Goal: Obtain resource: Download file/media

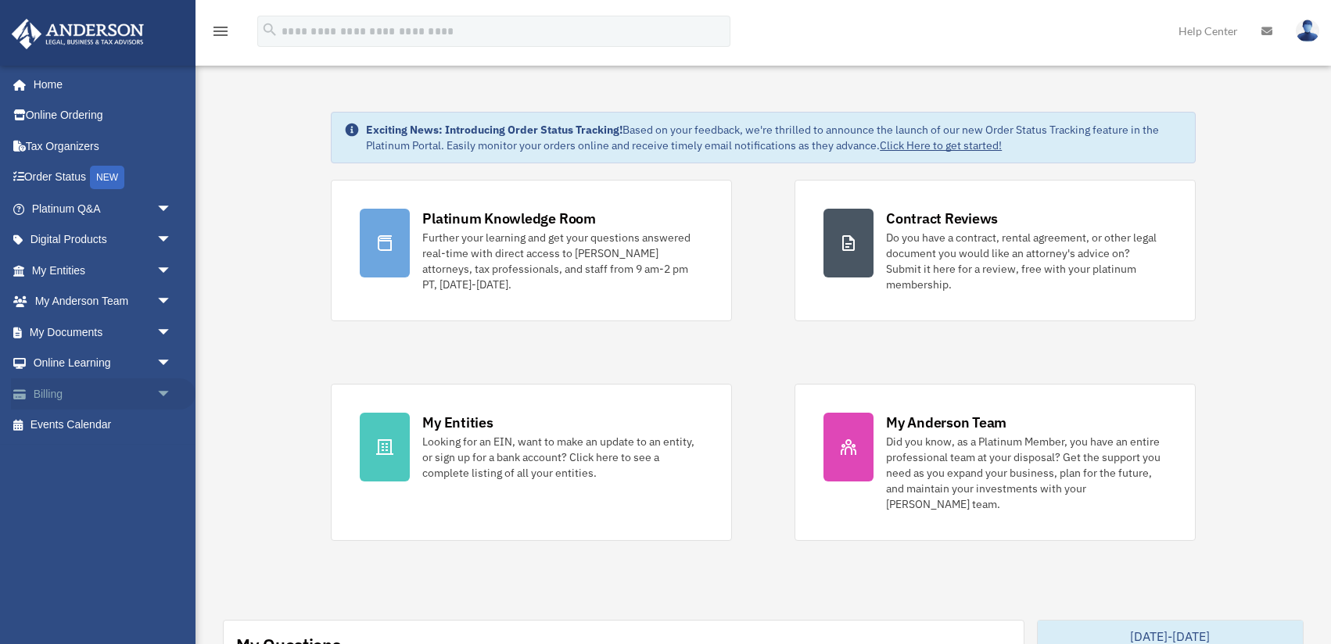
click at [168, 396] on span "arrow_drop_down" at bounding box center [171, 395] width 31 height 32
click at [103, 425] on link "$ Open Invoices" at bounding box center [109, 426] width 174 height 32
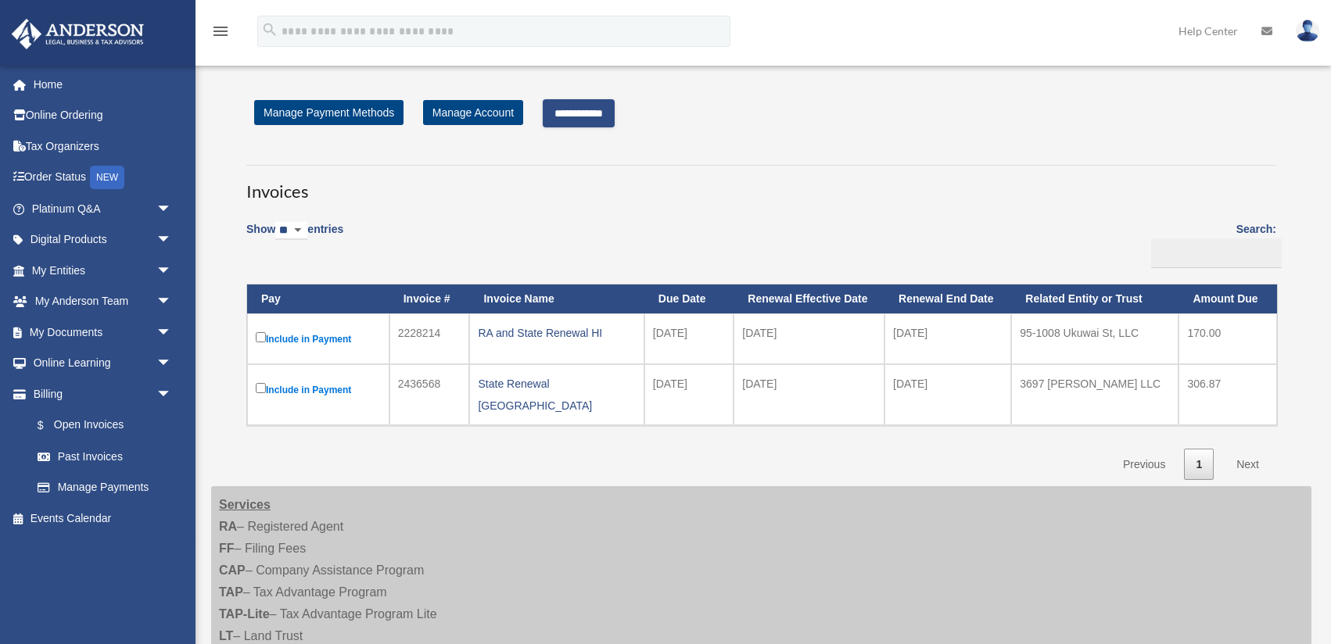
click at [573, 115] on input "**********" at bounding box center [579, 113] width 72 height 28
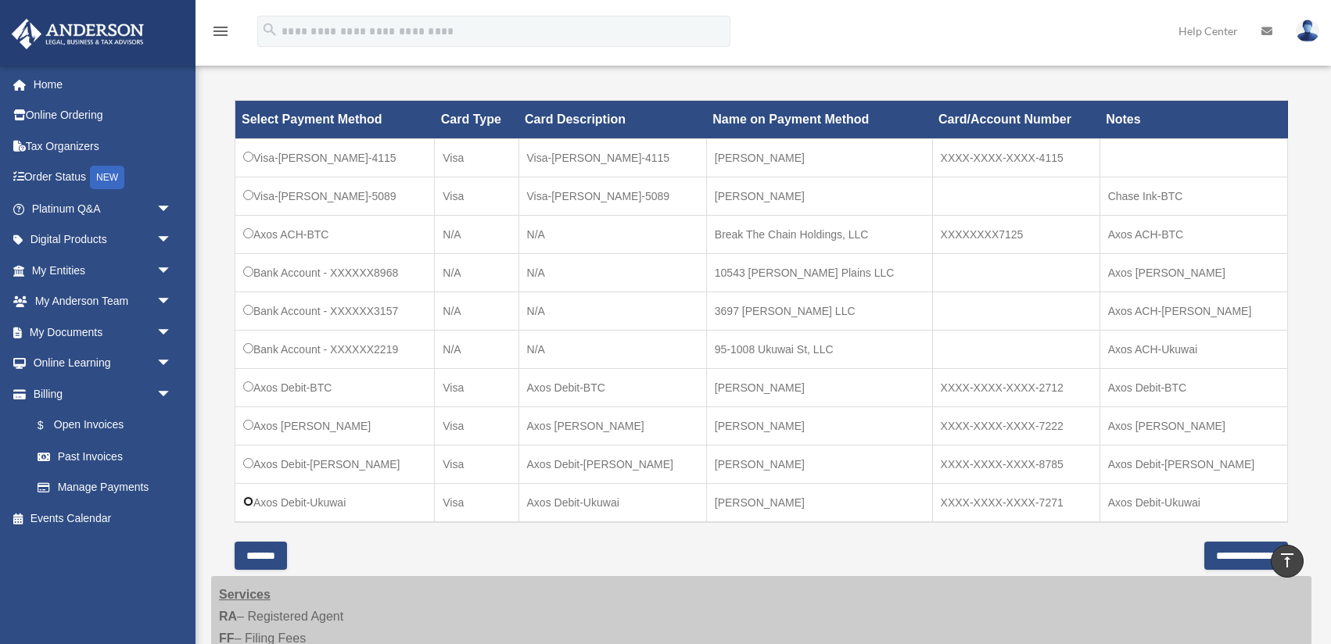
scroll to position [433, 0]
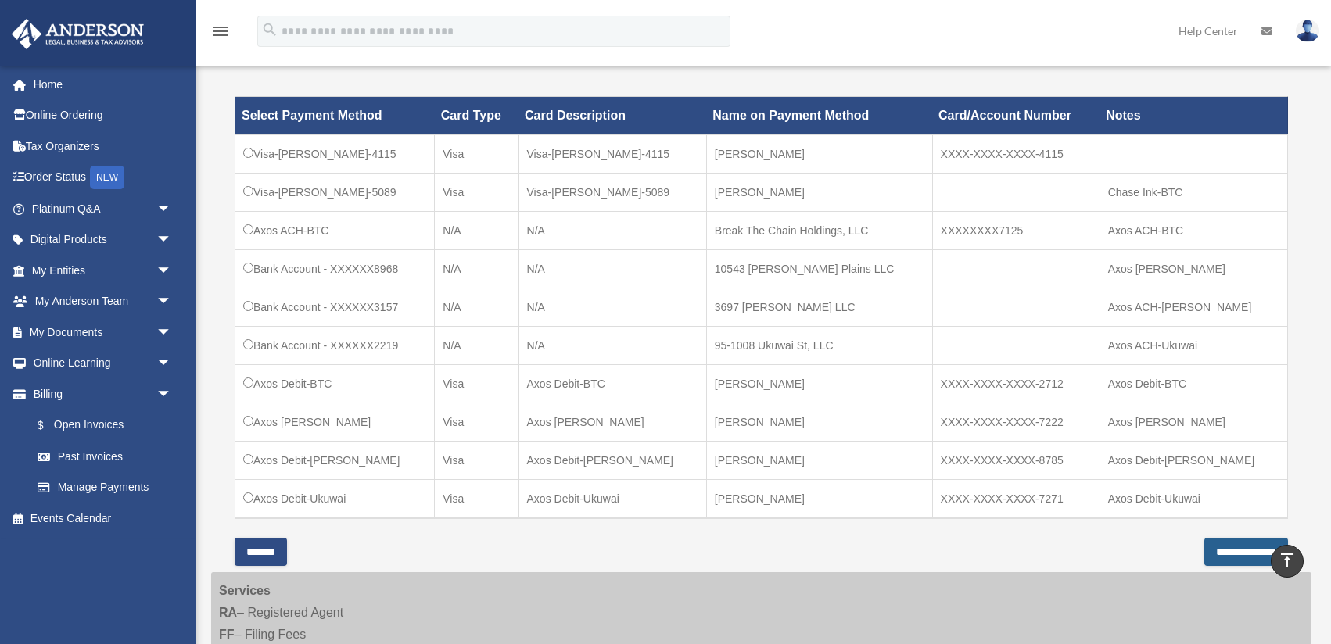
click at [1219, 558] on input "**********" at bounding box center [1246, 552] width 84 height 28
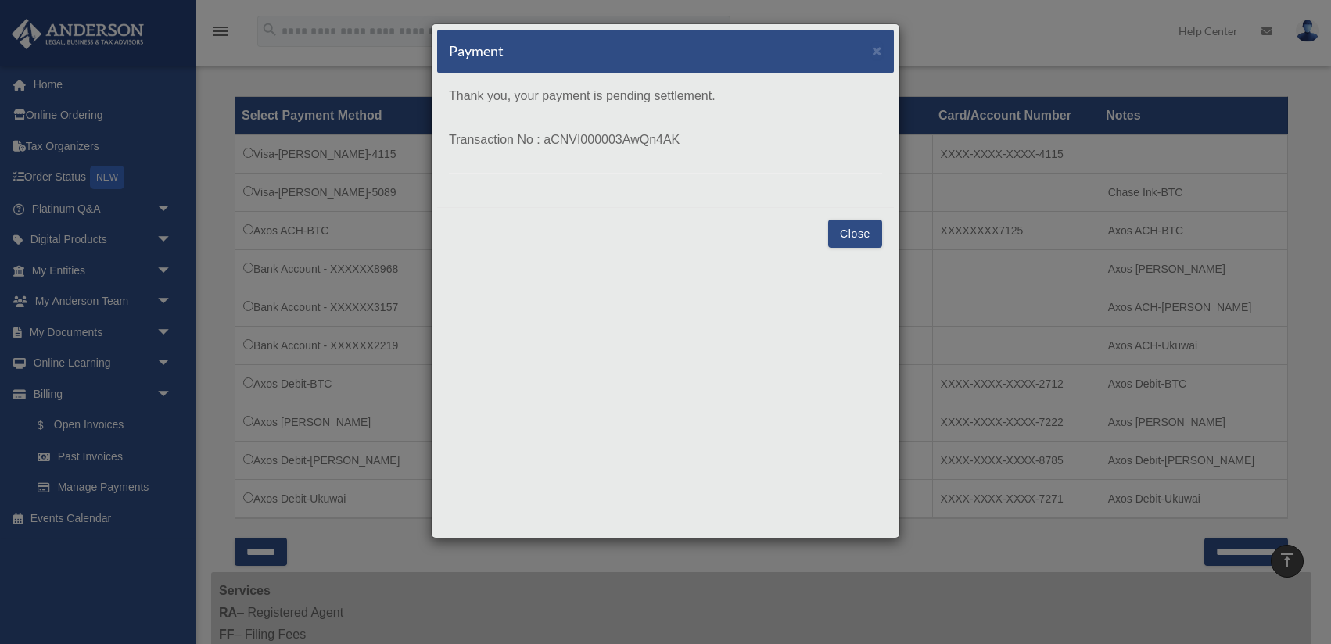
click at [874, 230] on button "Close" at bounding box center [855, 234] width 54 height 28
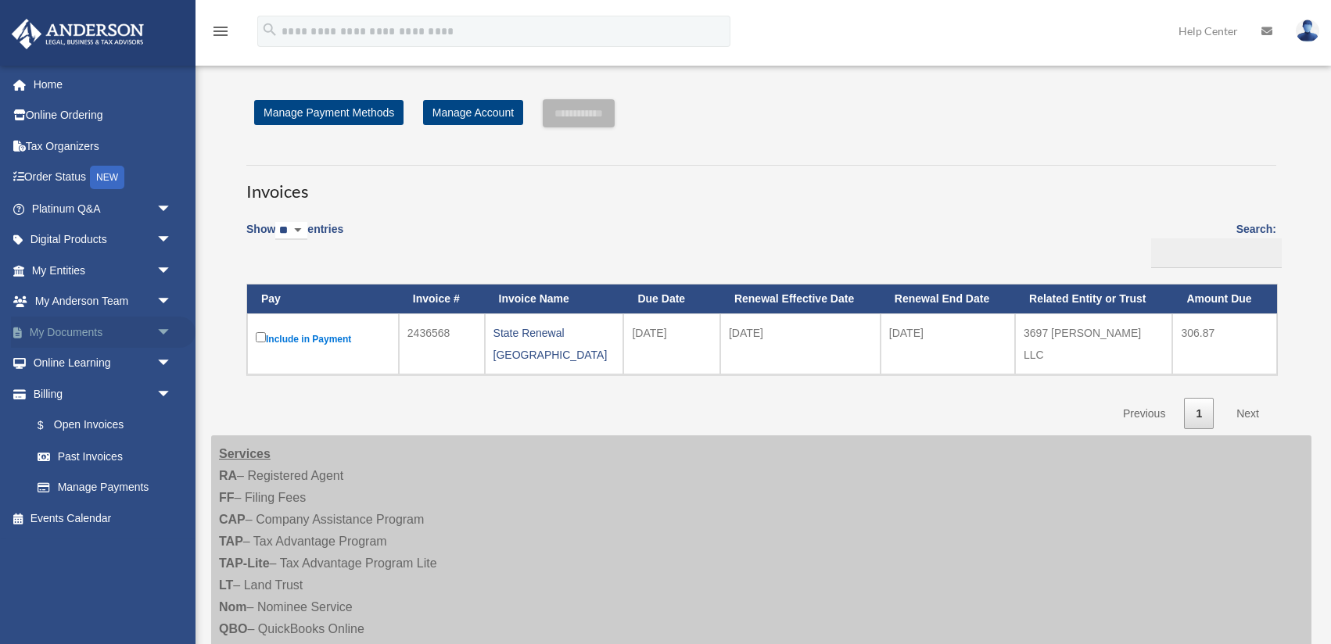
click at [171, 343] on span "arrow_drop_down" at bounding box center [171, 333] width 31 height 32
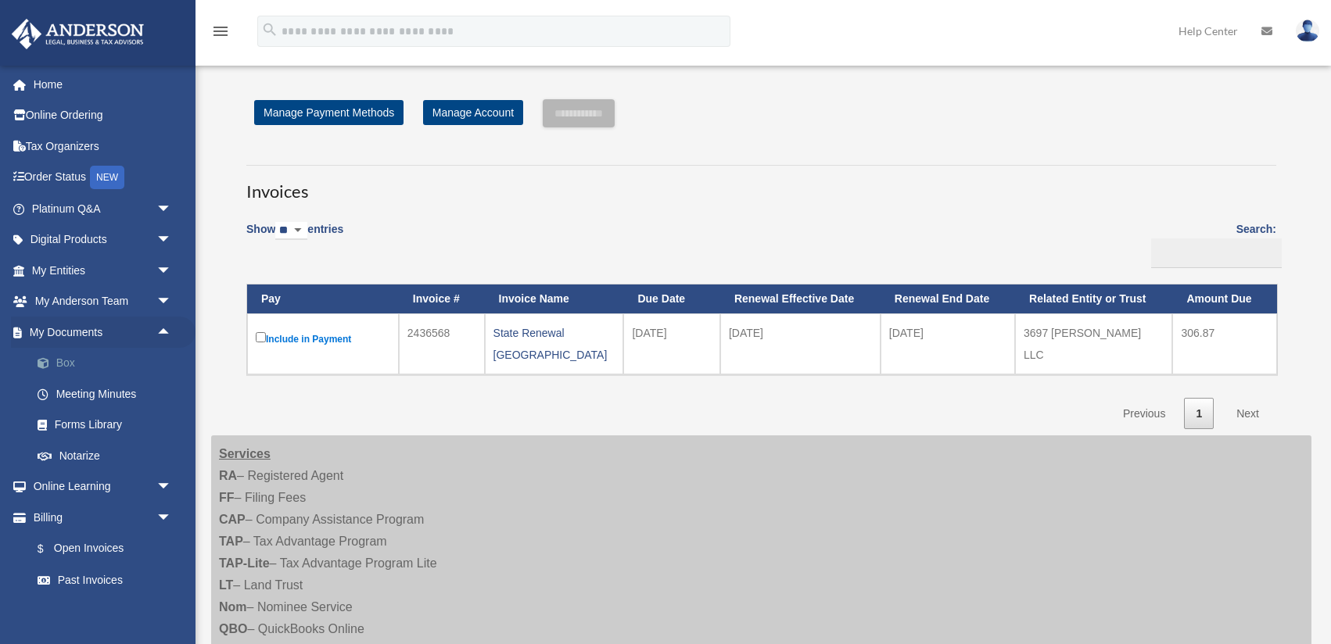
click at [63, 368] on link "Box" at bounding box center [109, 363] width 174 height 31
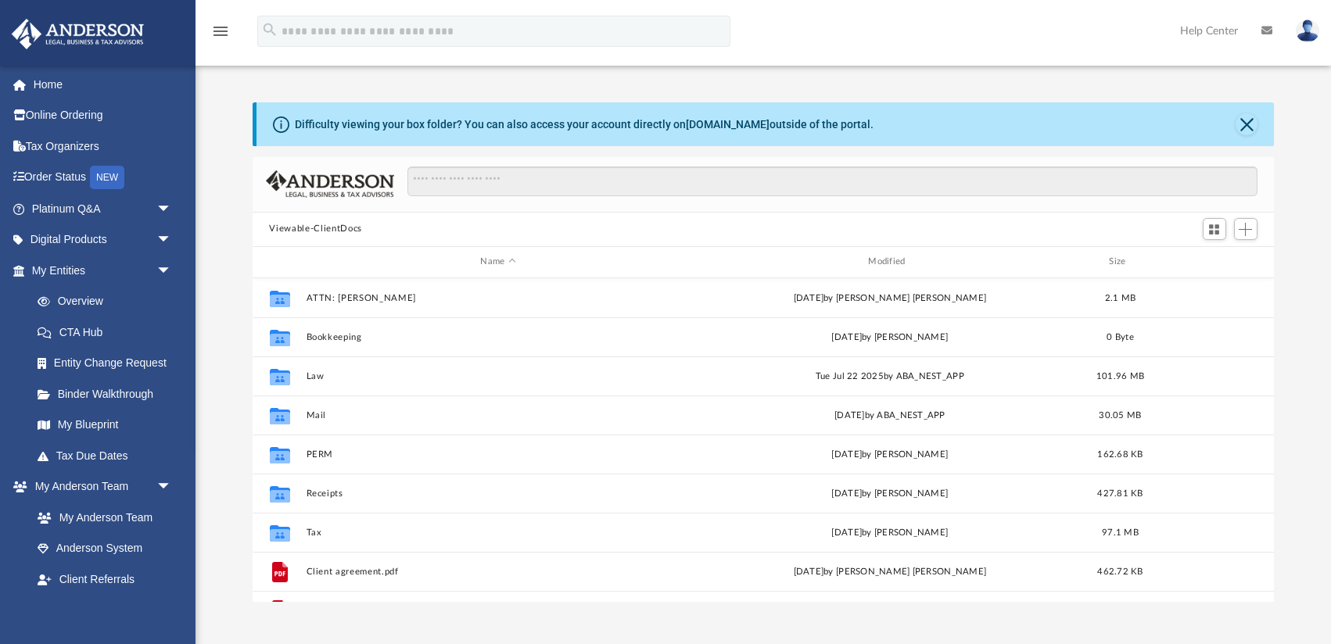
scroll to position [355, 1021]
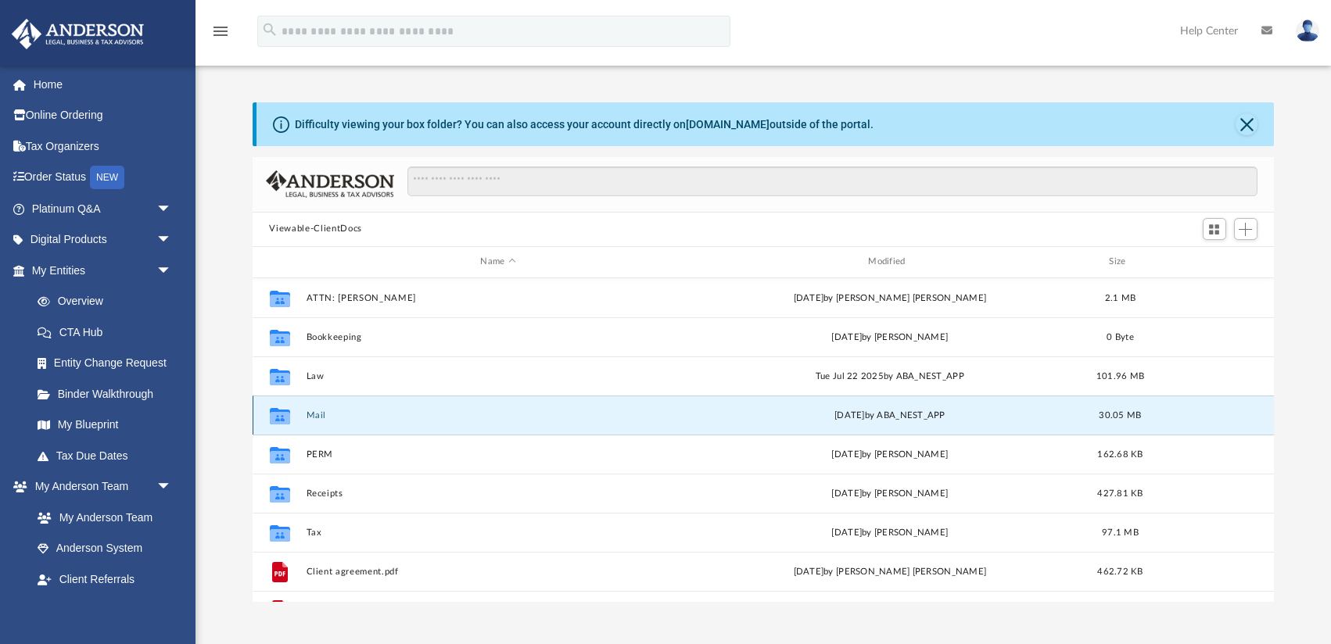
click at [317, 415] on button "Mail" at bounding box center [498, 416] width 385 height 10
click at [279, 415] on icon "grid" at bounding box center [279, 417] width 20 height 13
click at [319, 417] on button "Mail" at bounding box center [498, 416] width 385 height 10
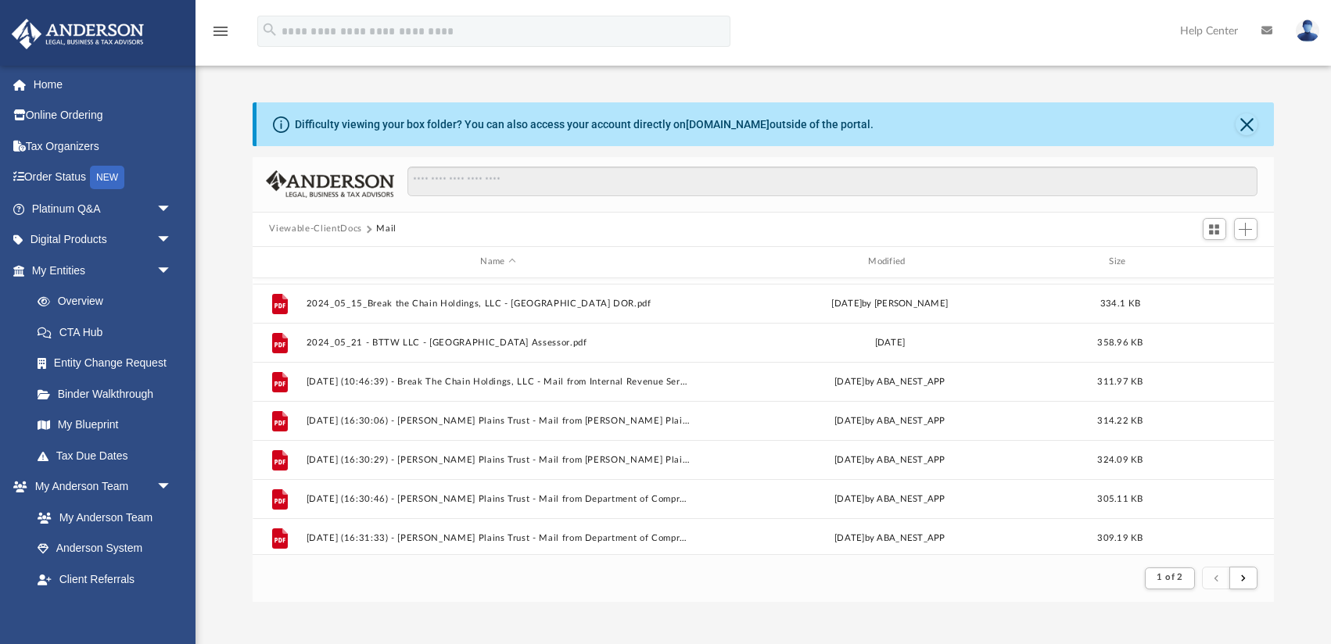
scroll to position [1678, 0]
click at [506, 261] on div "Name" at bounding box center [497, 262] width 385 height 14
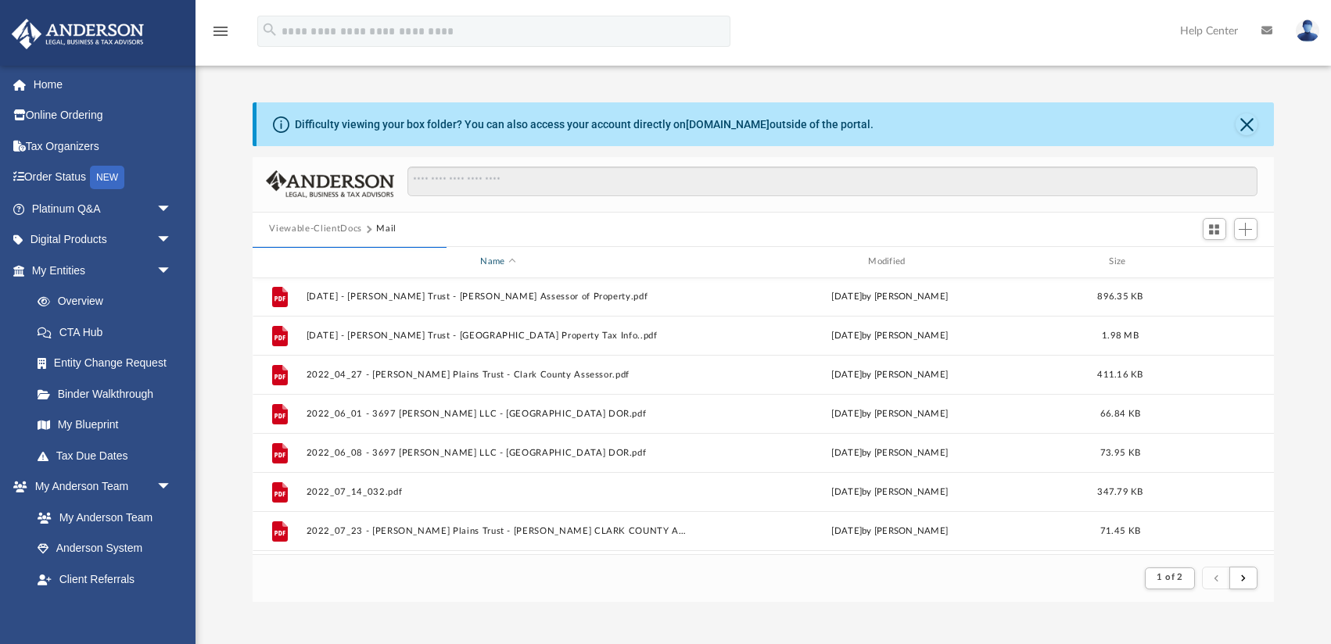
scroll to position [0, 0]
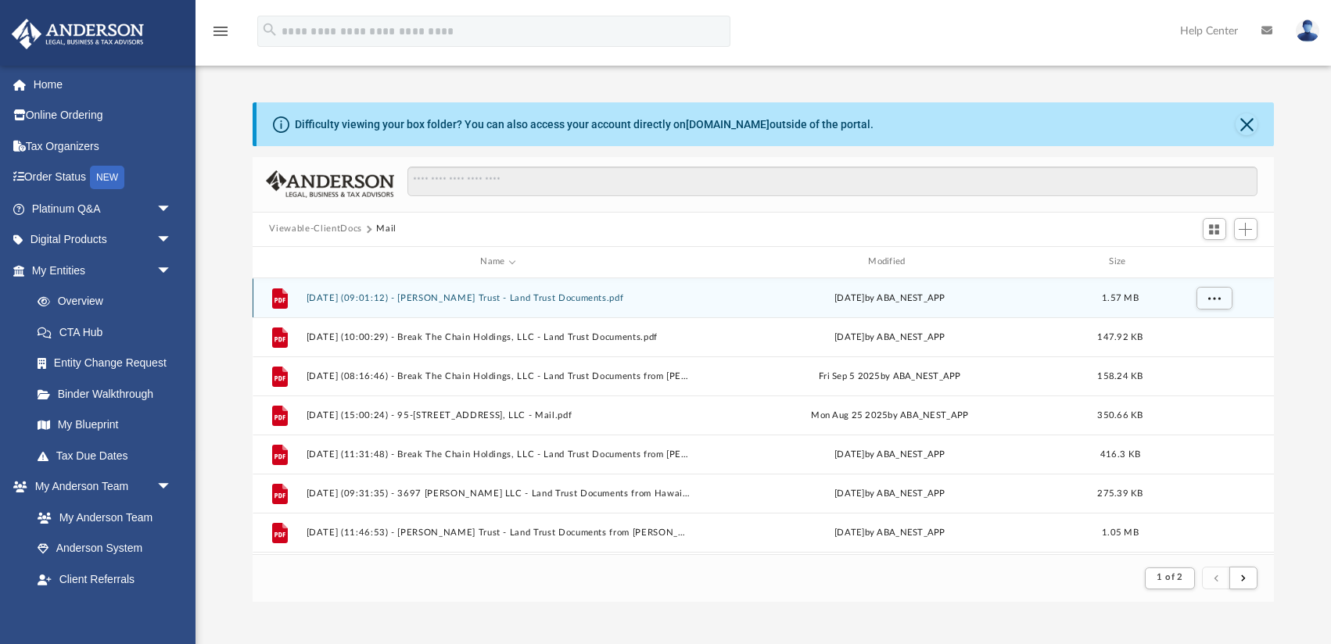
click at [558, 296] on button "[DATE] (09:01:12) - [PERSON_NAME] Trust - Land Trust Documents.pdf" at bounding box center [498, 298] width 385 height 10
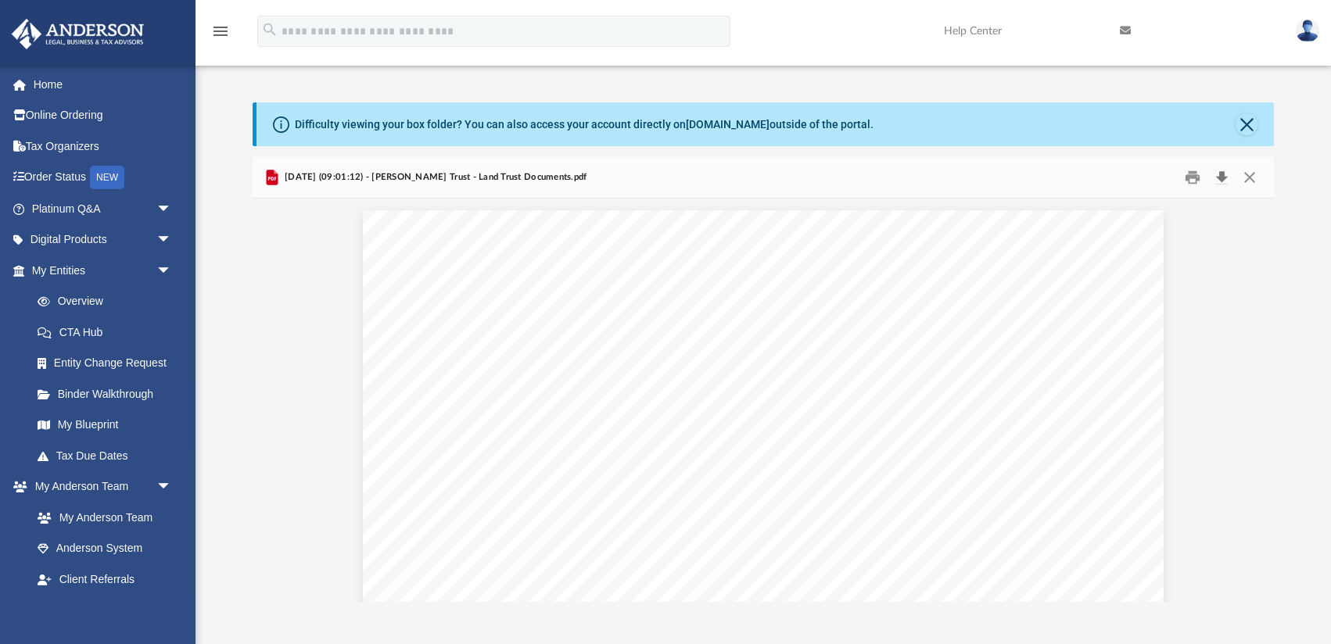
click at [1224, 178] on button "Download" at bounding box center [1222, 177] width 28 height 24
click at [1245, 174] on button "Close" at bounding box center [1250, 177] width 28 height 24
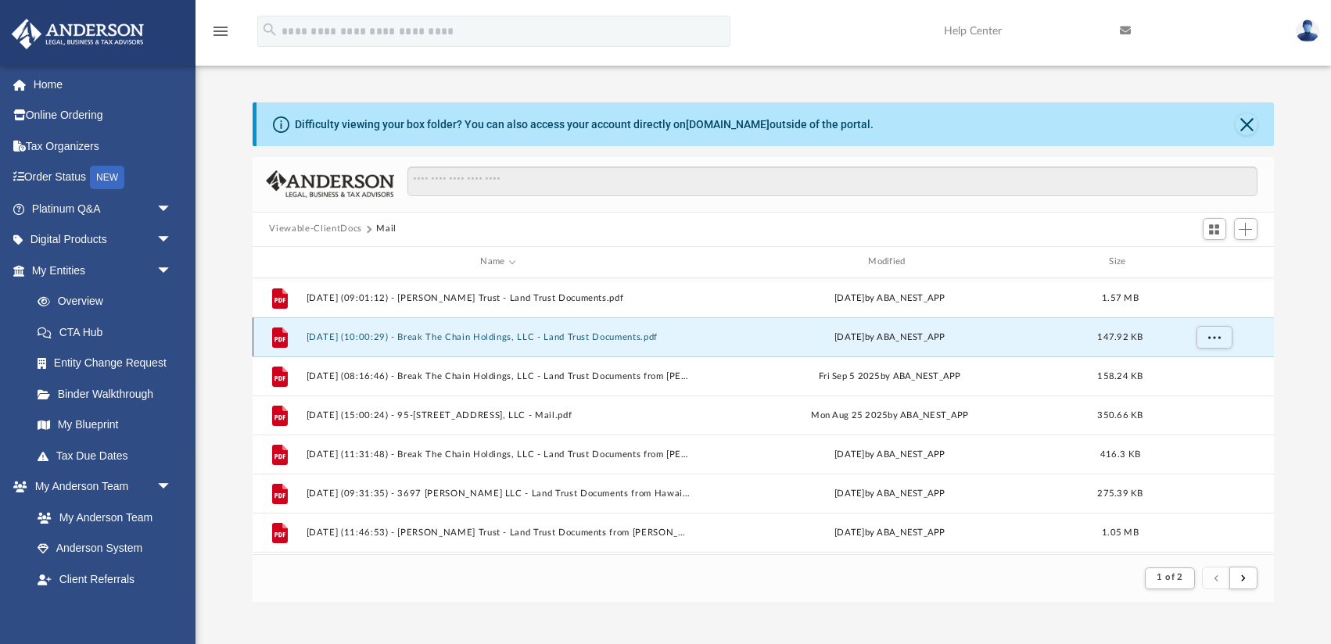
click at [621, 340] on button "[DATE] (10:00:29) - Break The Chain Holdings, LLC - Land Trust Documents.pdf" at bounding box center [498, 337] width 385 height 10
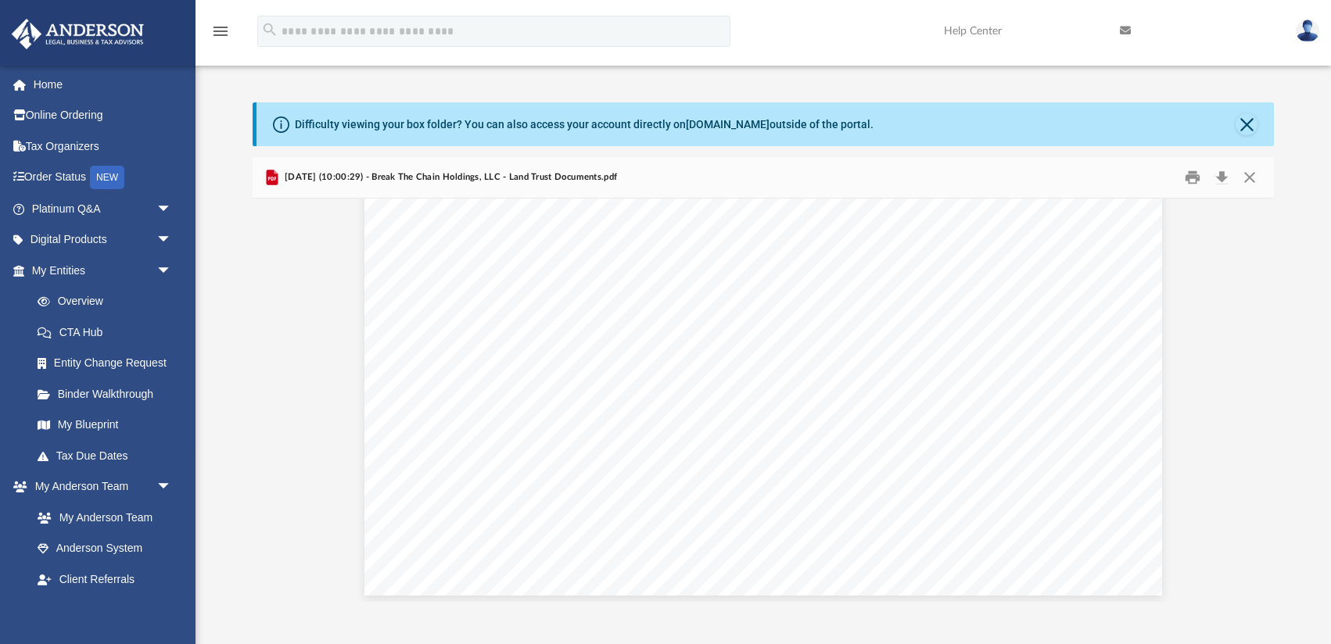
scroll to position [647, 0]
click at [1221, 177] on button "Download" at bounding box center [1222, 177] width 28 height 24
click at [1259, 174] on button "Close" at bounding box center [1250, 177] width 28 height 24
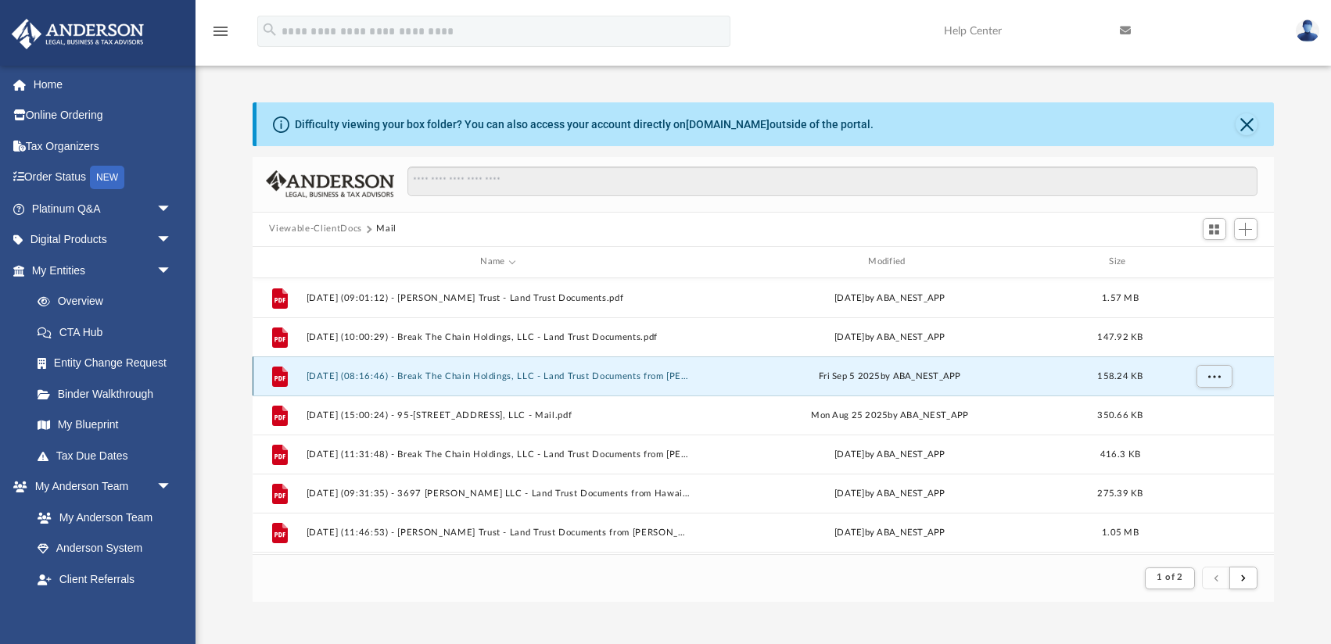
click at [580, 374] on button "[DATE] (08:16:46) - Break The Chain Holdings, LLC - Land Trust Documents from […" at bounding box center [498, 377] width 385 height 10
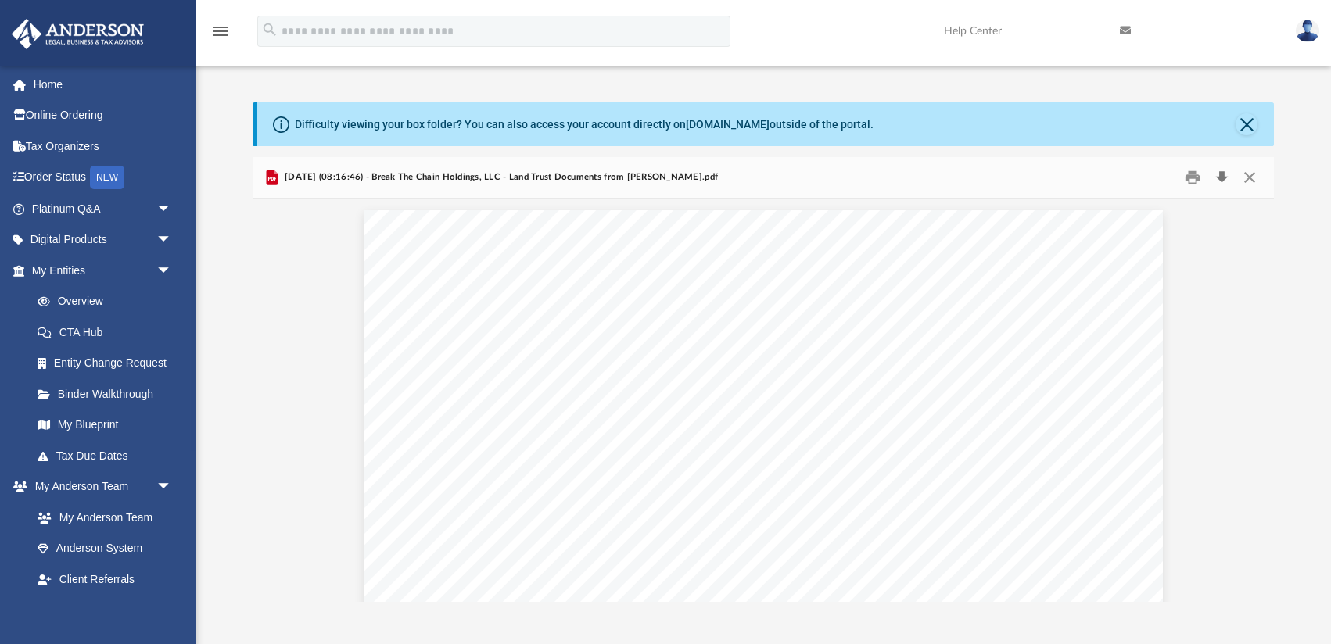
click at [1223, 178] on button "Download" at bounding box center [1222, 177] width 28 height 24
click at [1244, 182] on button "Close" at bounding box center [1250, 177] width 28 height 24
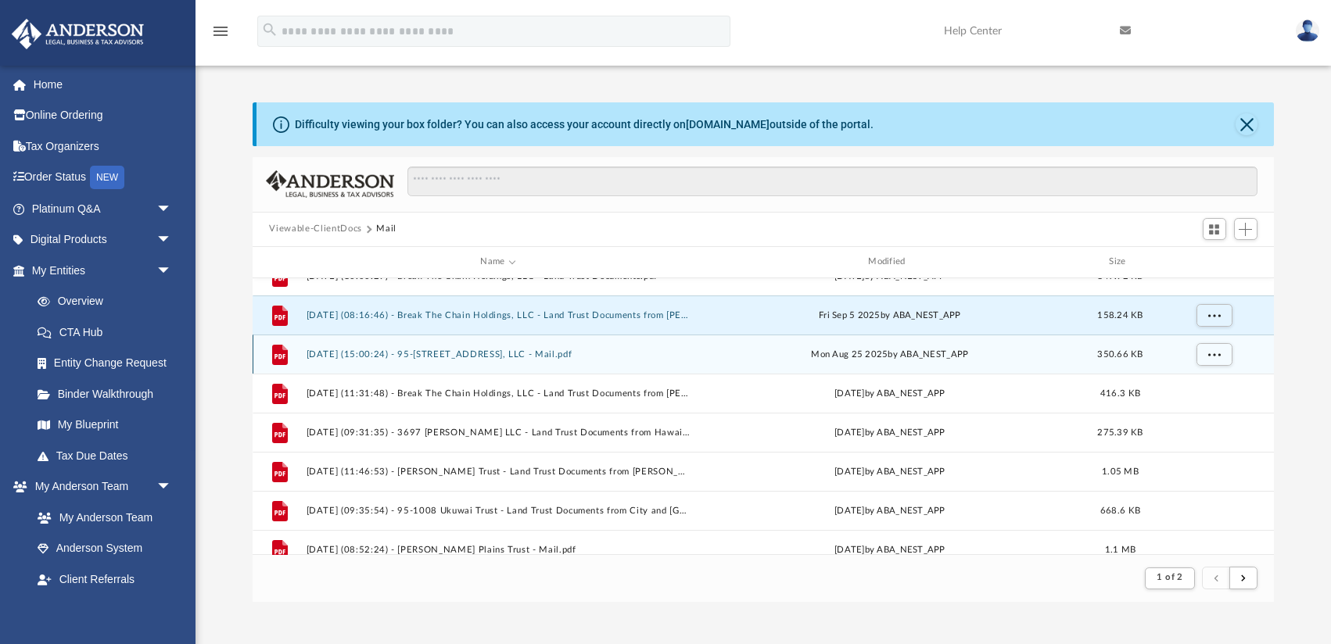
scroll to position [68, 0]
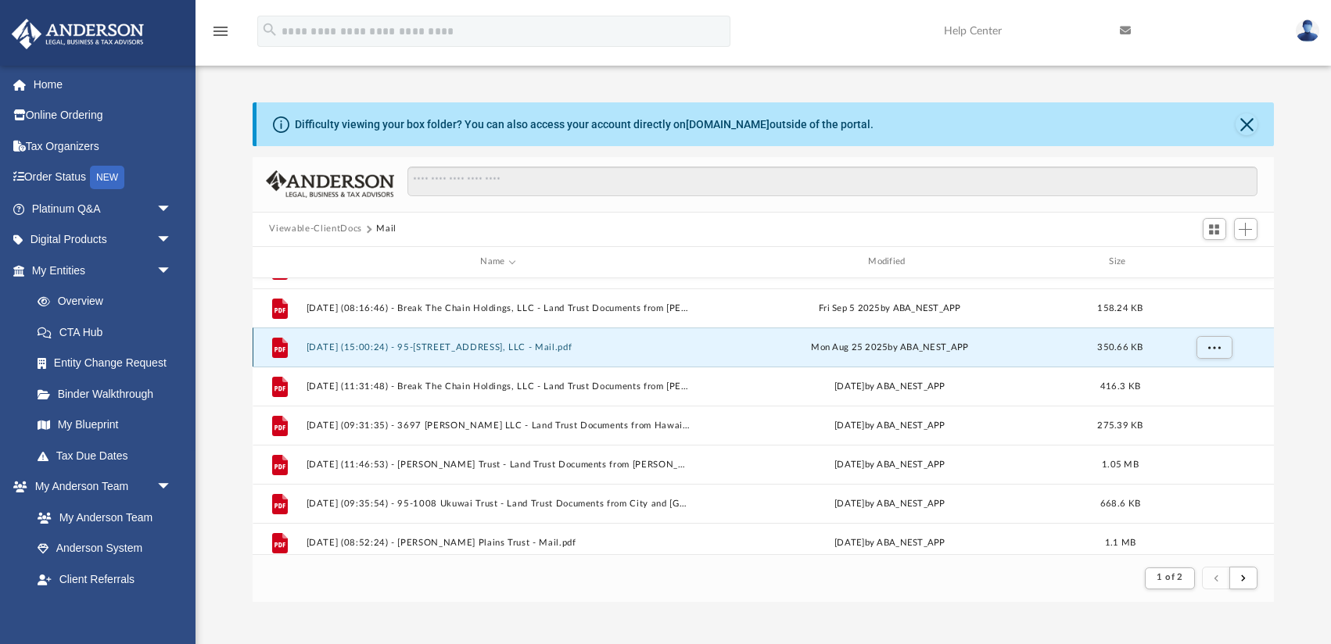
click at [569, 345] on button "[DATE] (15:00:24) - 95-[STREET_ADDRESS], LLC - Mail.pdf" at bounding box center [498, 348] width 385 height 10
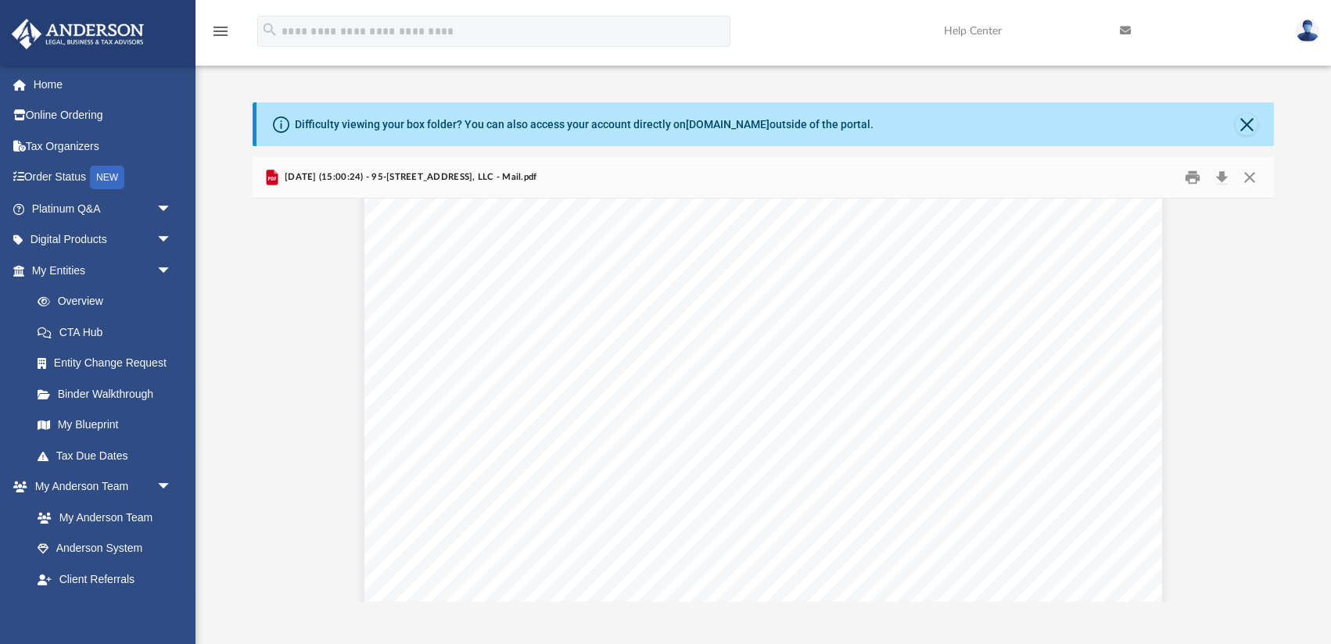
scroll to position [0, 0]
click at [1253, 177] on button "Close" at bounding box center [1250, 177] width 28 height 24
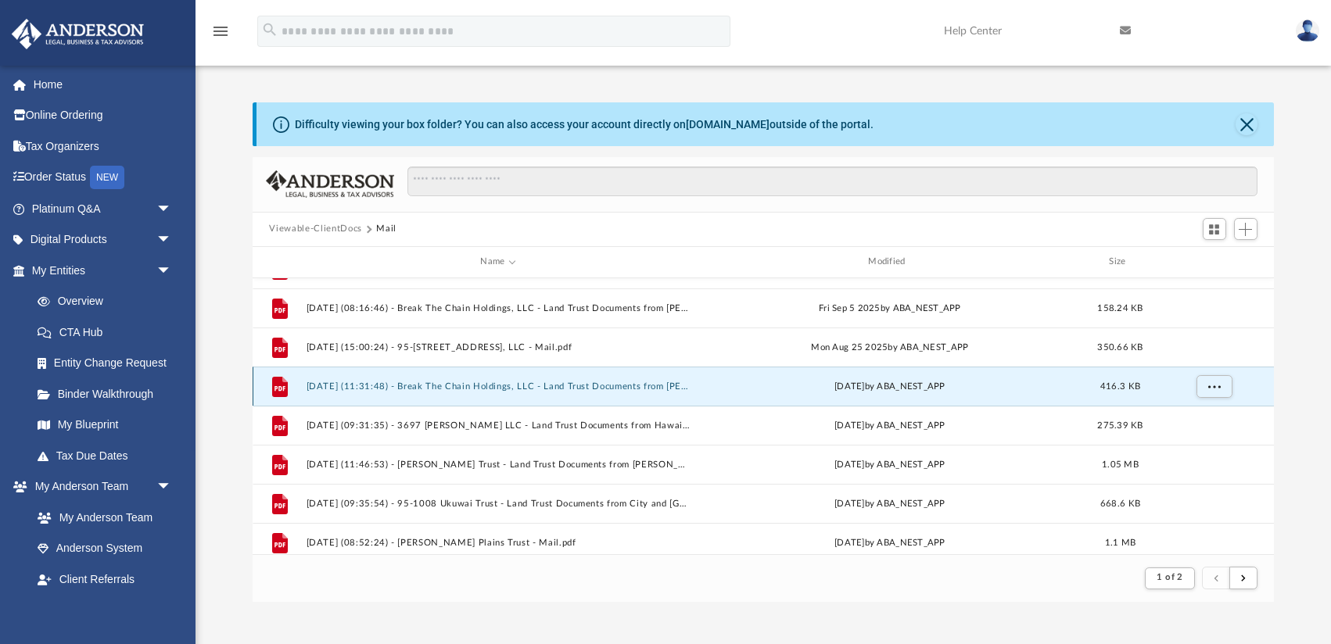
click at [583, 384] on button "[DATE] (11:31:48) - Break The Chain Holdings, LLC - Land Trust Documents from […" at bounding box center [498, 387] width 385 height 10
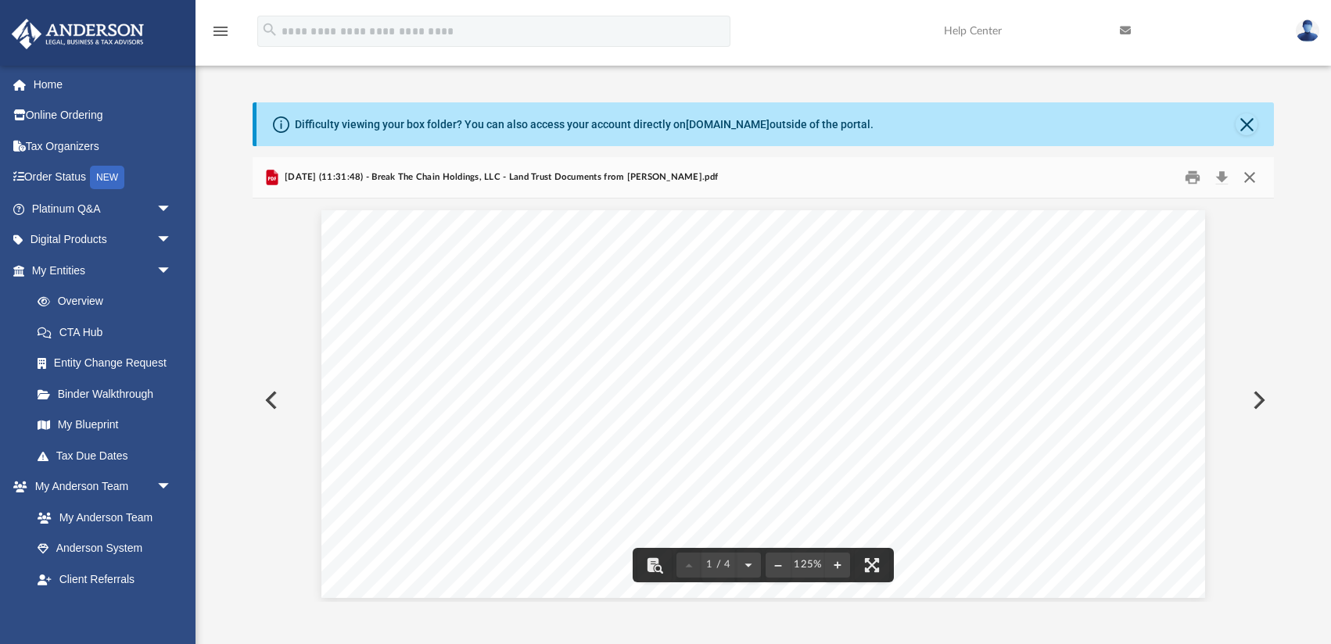
click at [1244, 174] on button "Close" at bounding box center [1250, 177] width 28 height 24
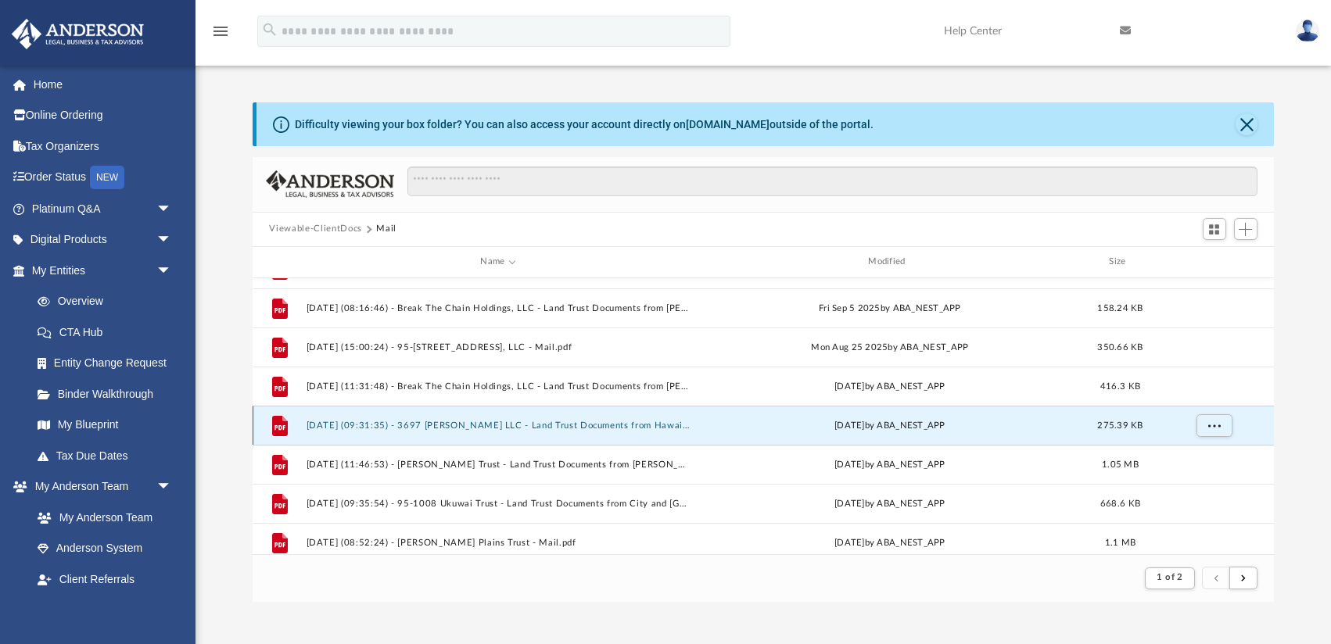
click at [628, 422] on button "[DATE] (09:31:35) - 3697 [PERSON_NAME] LLC - Land Trust Documents from Hawaiian…" at bounding box center [498, 426] width 385 height 10
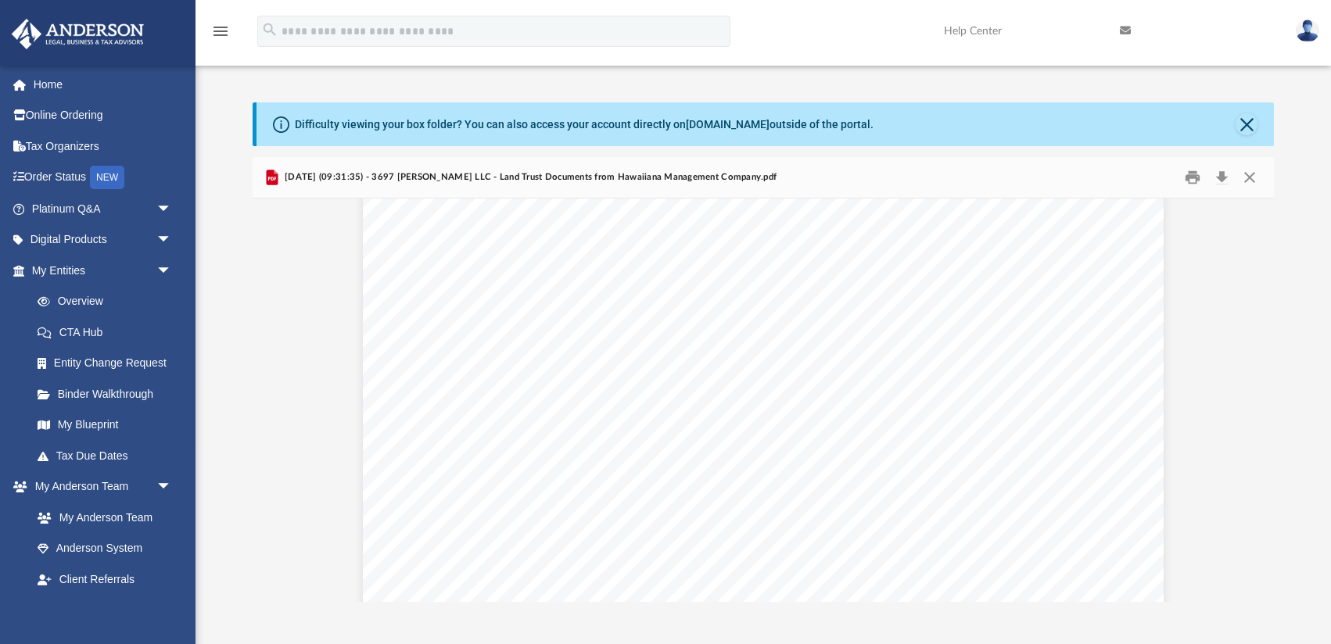
scroll to position [248, 0]
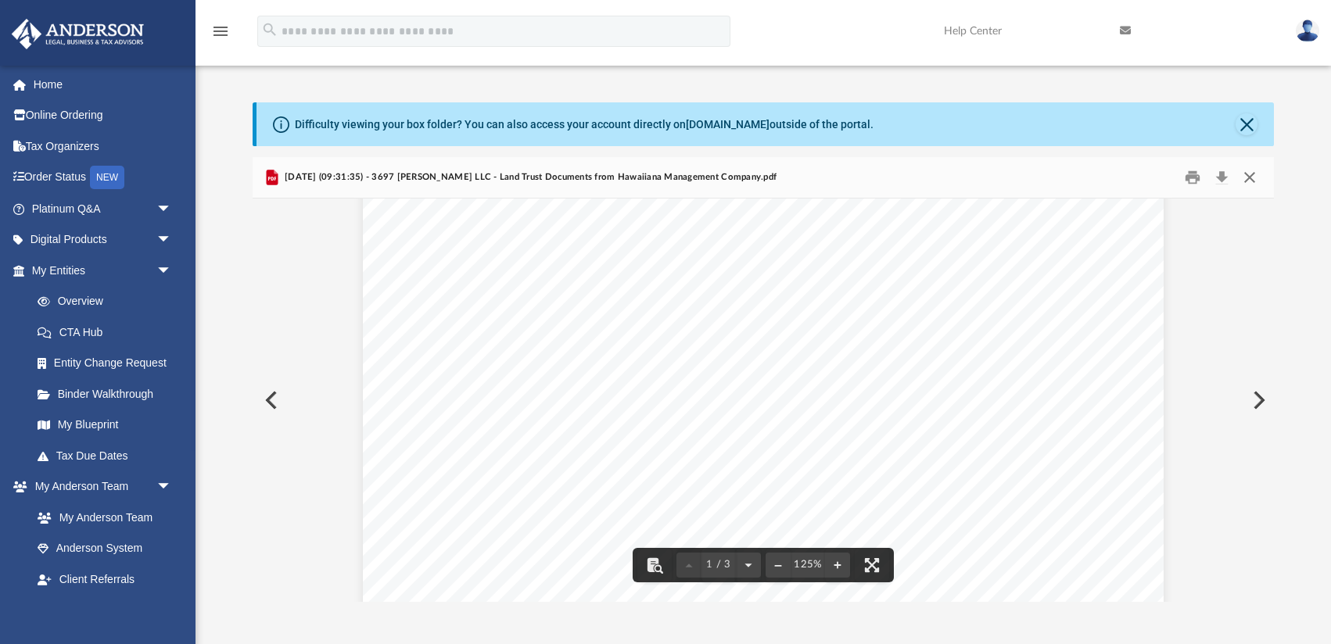
click at [1241, 174] on button "Close" at bounding box center [1250, 177] width 28 height 24
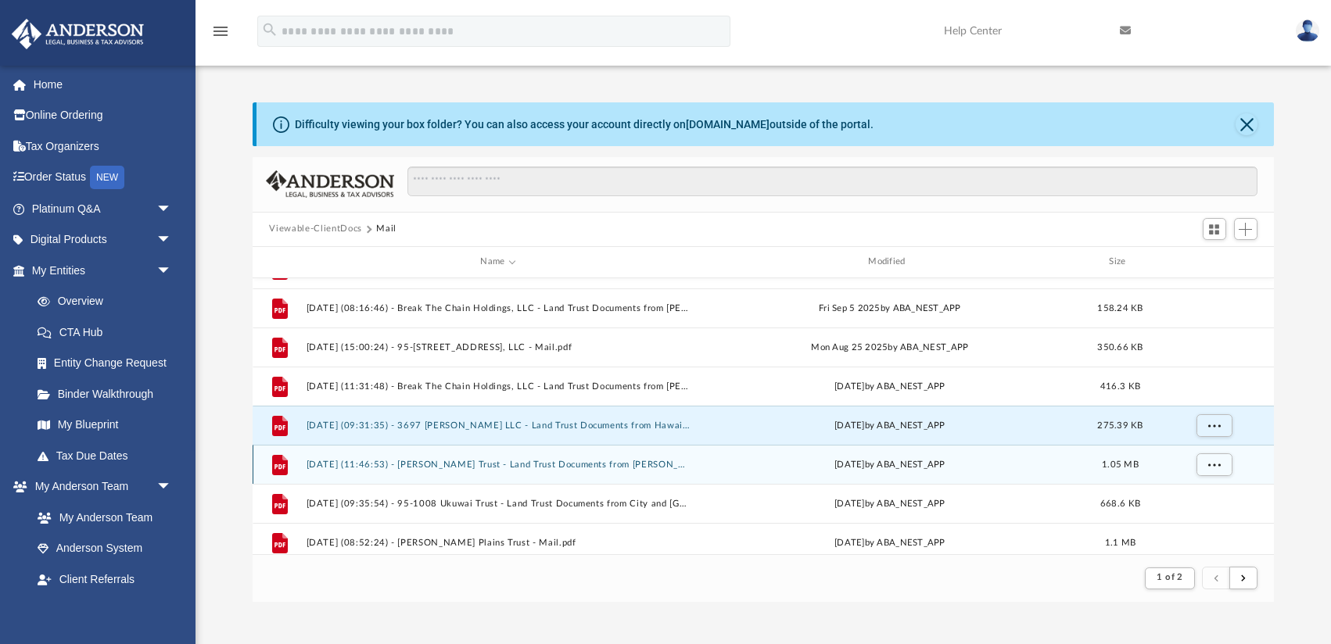
click at [660, 469] on div "File [DATE] (11:46:53) - [PERSON_NAME] Trust - Land Trust Documents from [PERSO…" at bounding box center [764, 464] width 1022 height 39
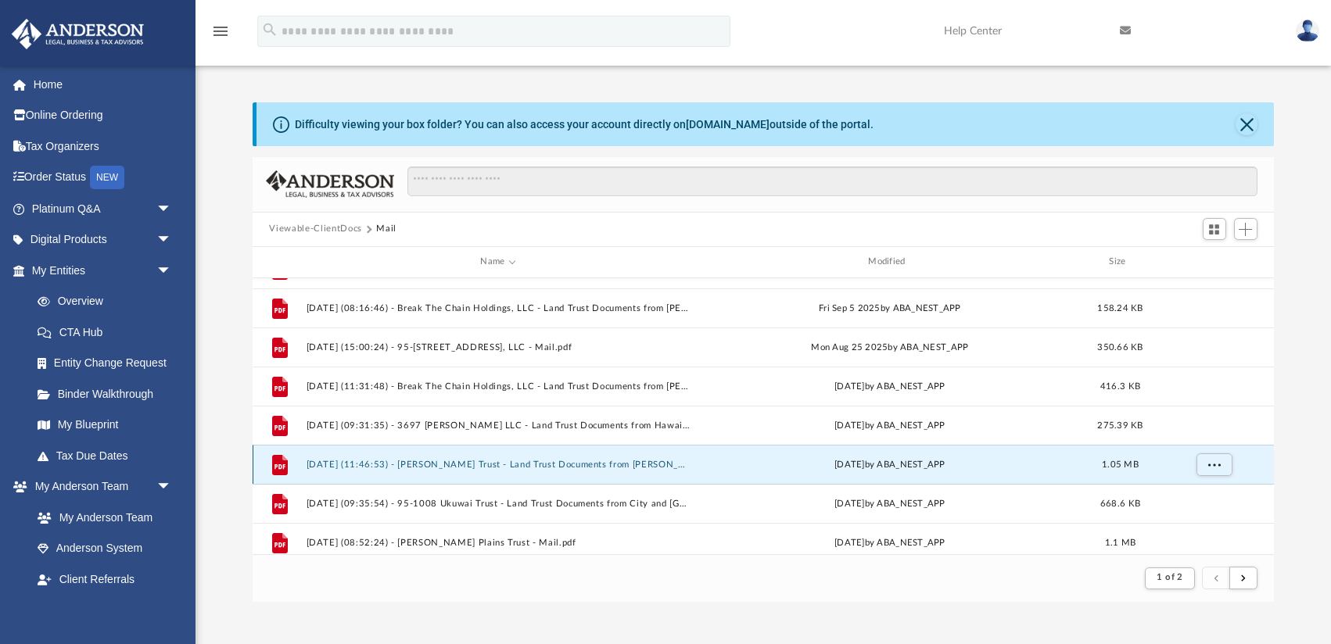
click at [645, 464] on button "[DATE] (11:46:53) - [PERSON_NAME] Trust - Land Trust Documents from [PERSON_NAM…" at bounding box center [498, 465] width 385 height 10
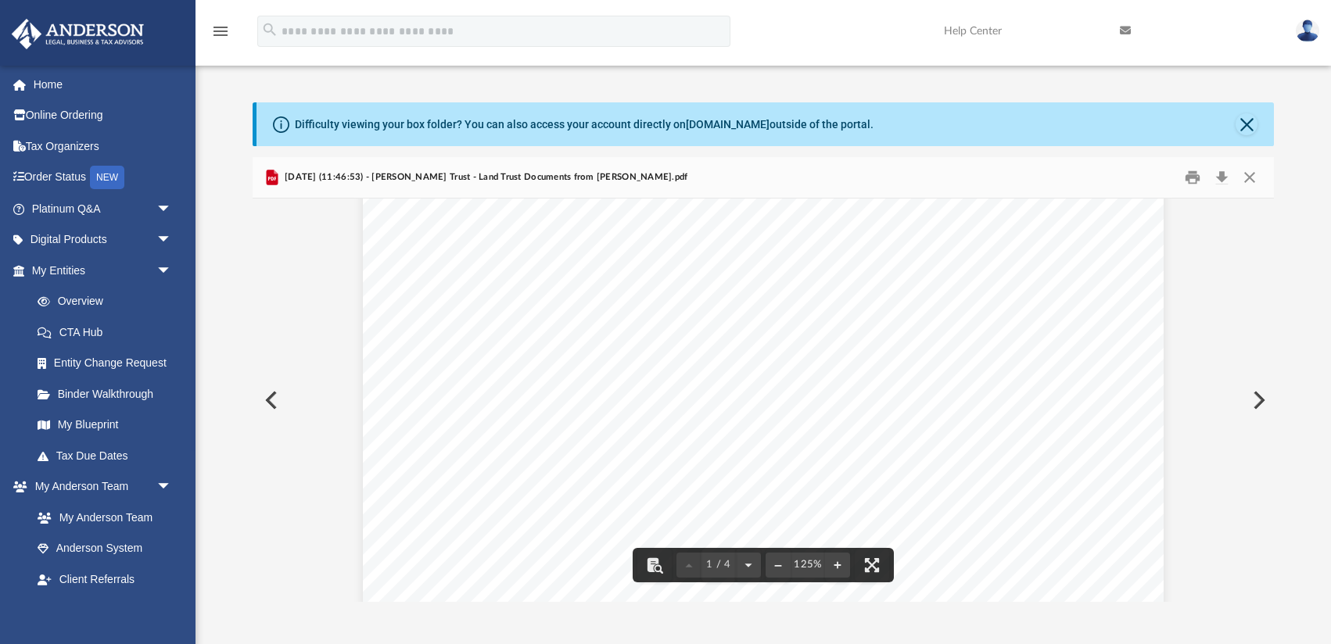
scroll to position [228, 0]
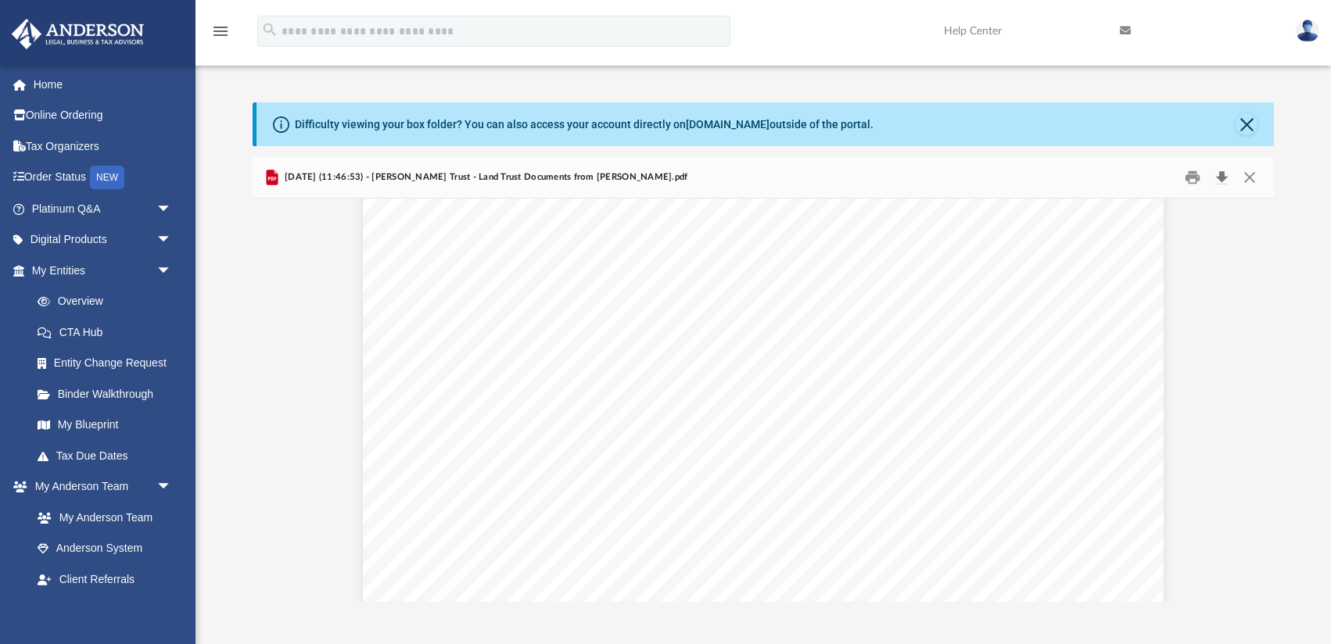
click at [1222, 175] on button "Download" at bounding box center [1222, 177] width 28 height 24
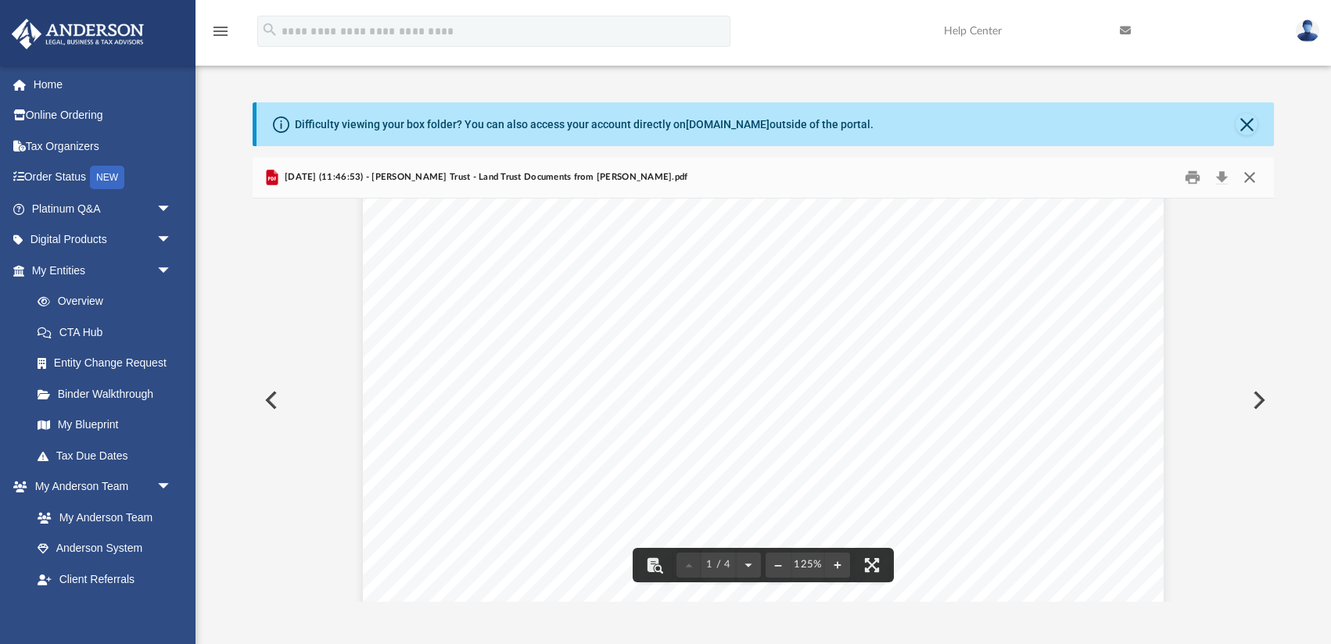
click at [1249, 175] on button "Close" at bounding box center [1250, 177] width 28 height 24
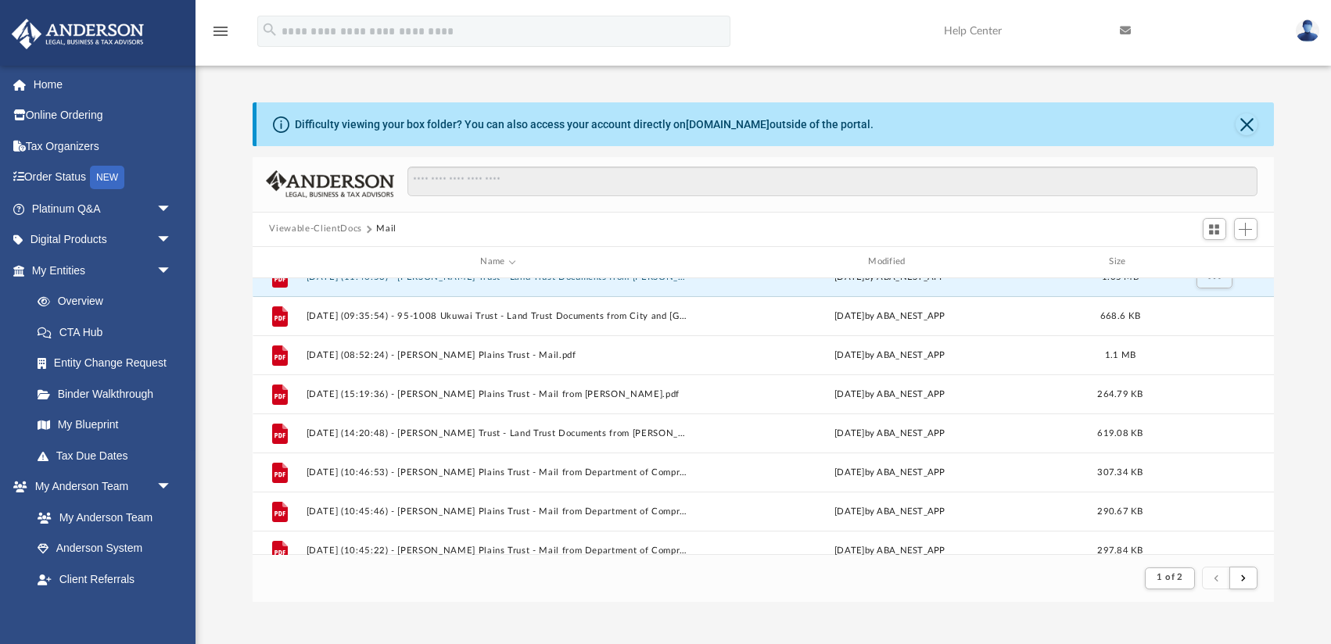
scroll to position [264, 0]
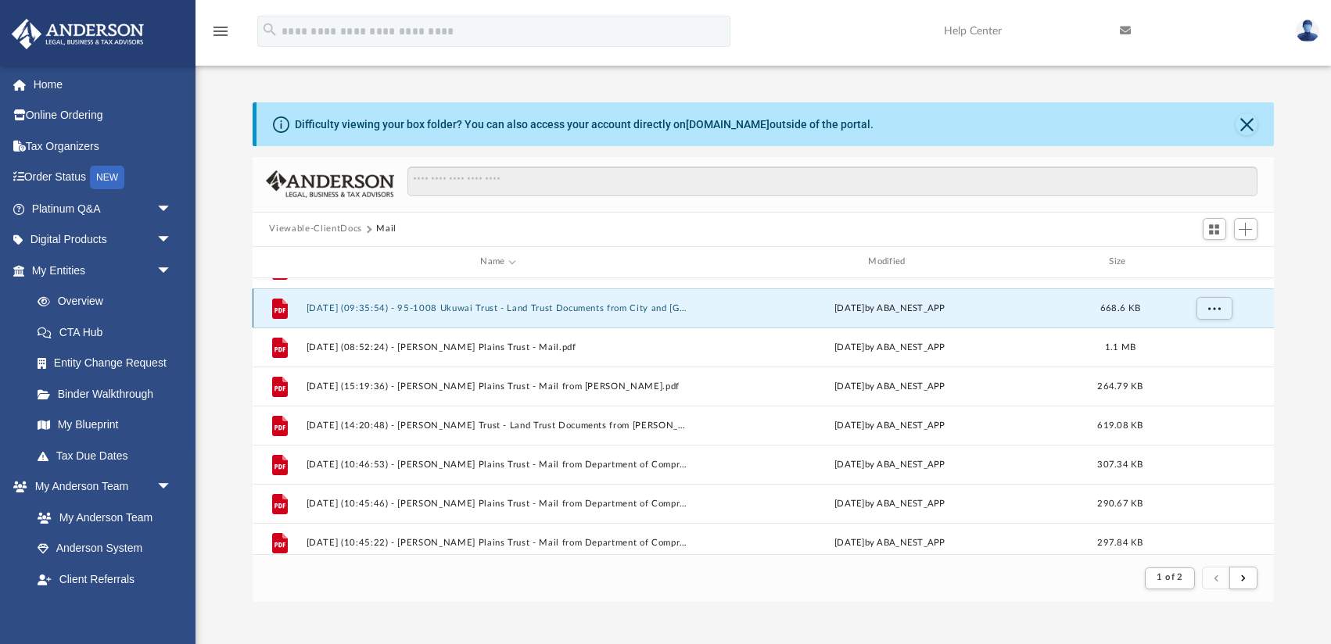
click at [662, 310] on button "[DATE] (09:35:54) - 95-1008 Ukuwai Trust - Land Trust Documents from City and […" at bounding box center [498, 308] width 385 height 10
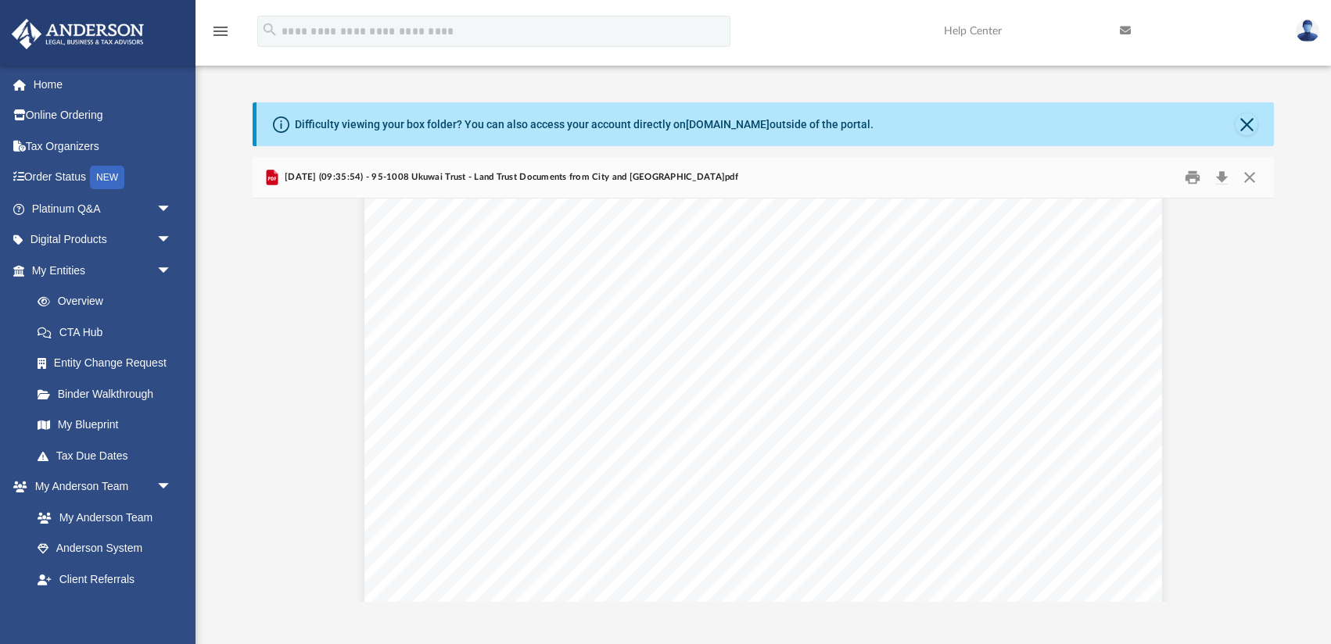
scroll to position [0, 0]
click at [1219, 177] on button "Download" at bounding box center [1222, 177] width 28 height 24
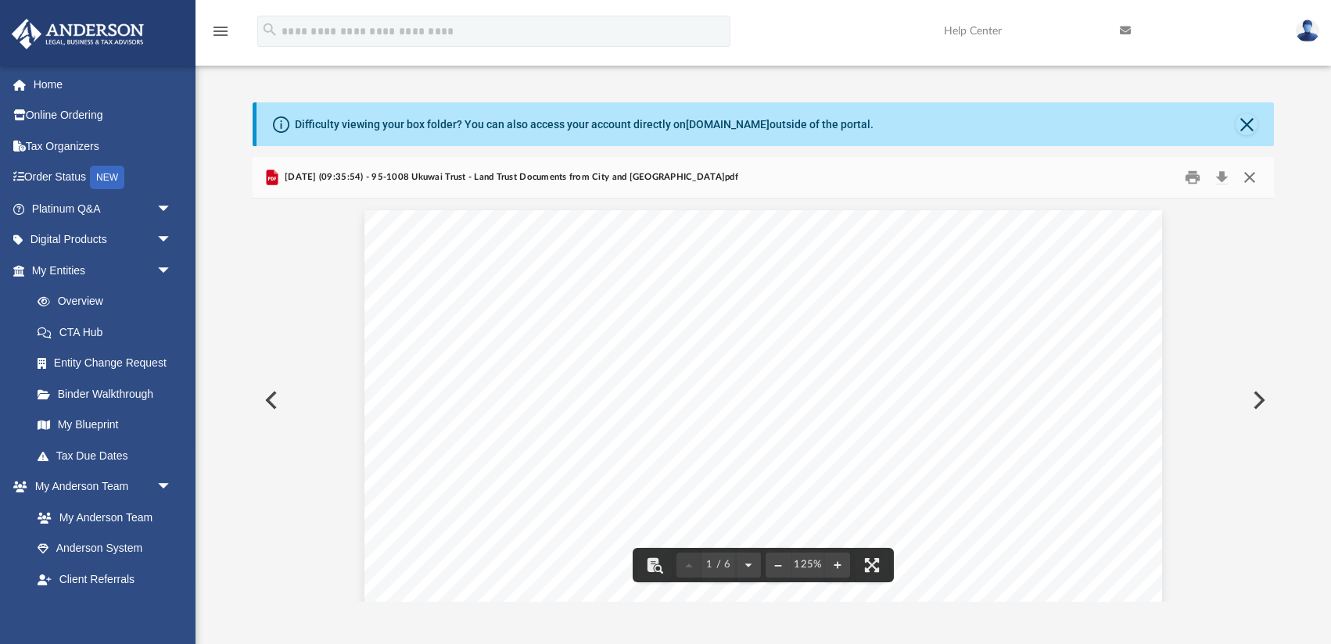
click at [1249, 175] on button "Close" at bounding box center [1250, 177] width 28 height 24
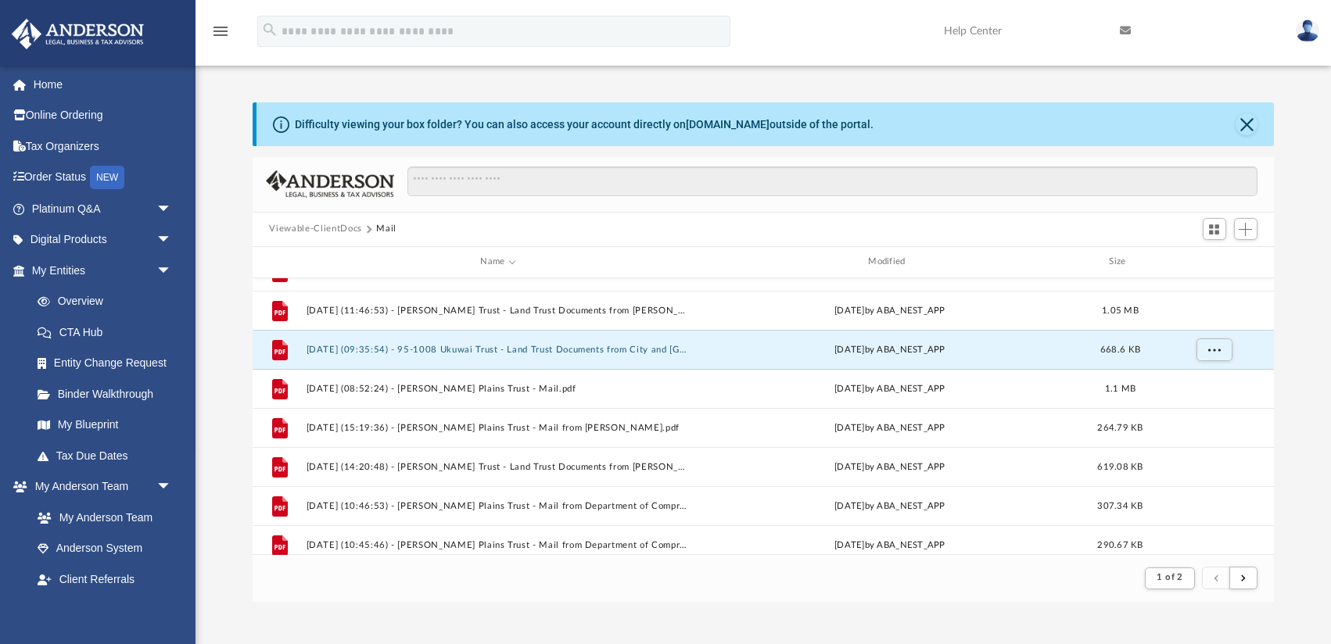
scroll to position [224, 0]
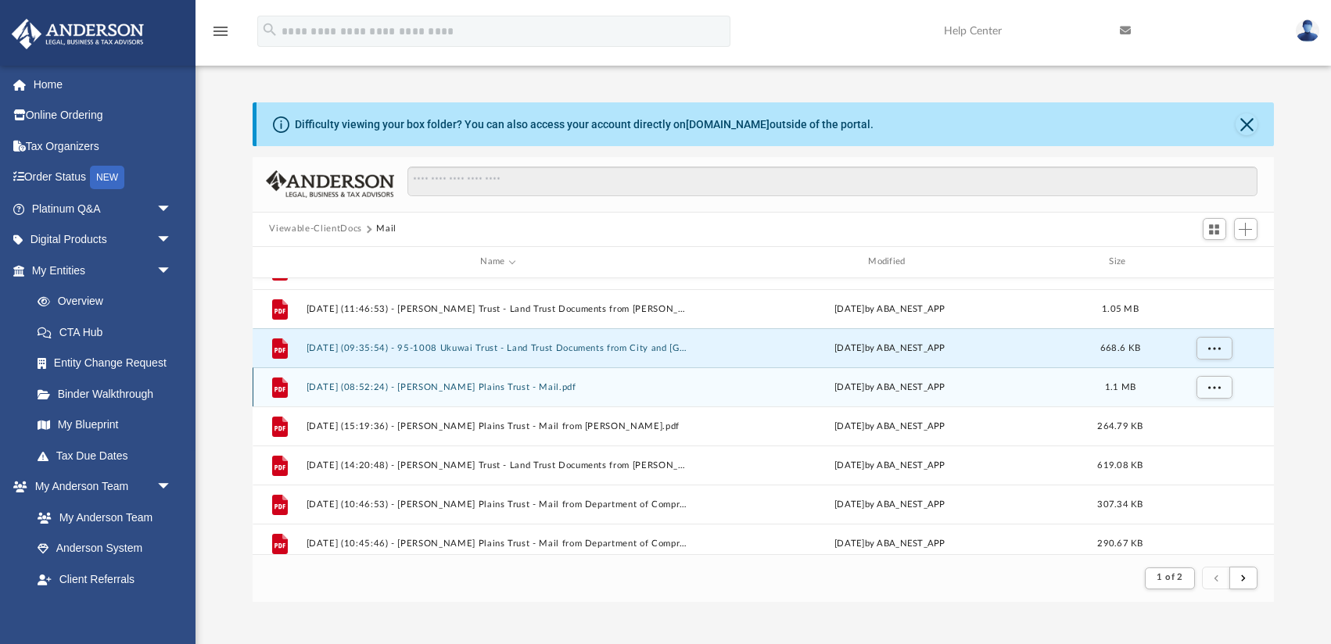
click at [516, 386] on button "[DATE] (08:52:24) - [PERSON_NAME] Plains Trust - Mail.pdf" at bounding box center [498, 387] width 385 height 10
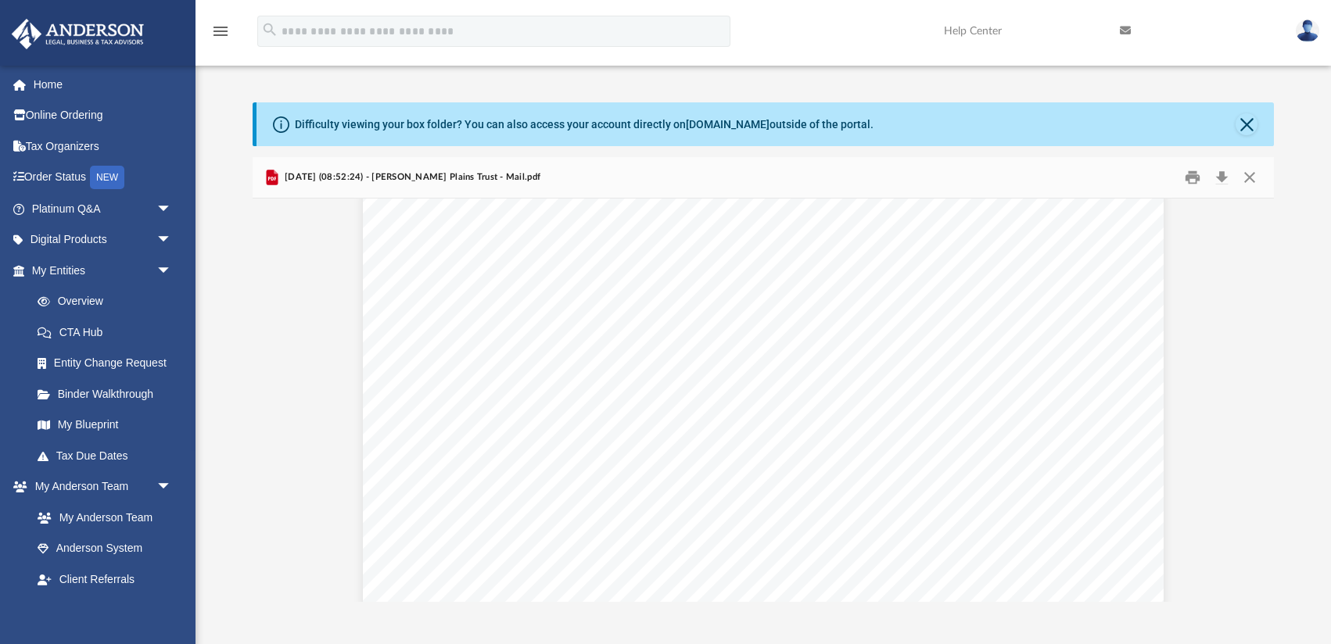
scroll to position [0, 0]
click at [1224, 180] on button "Download" at bounding box center [1222, 177] width 28 height 24
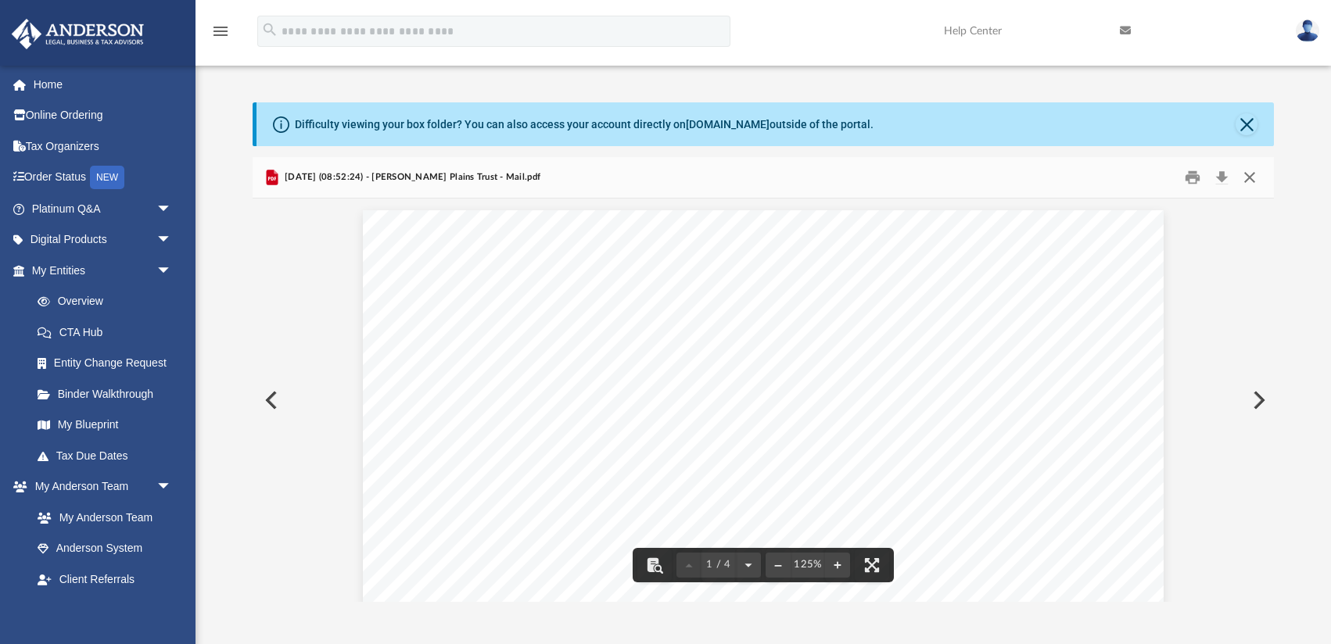
click at [1248, 178] on button "Close" at bounding box center [1250, 177] width 28 height 24
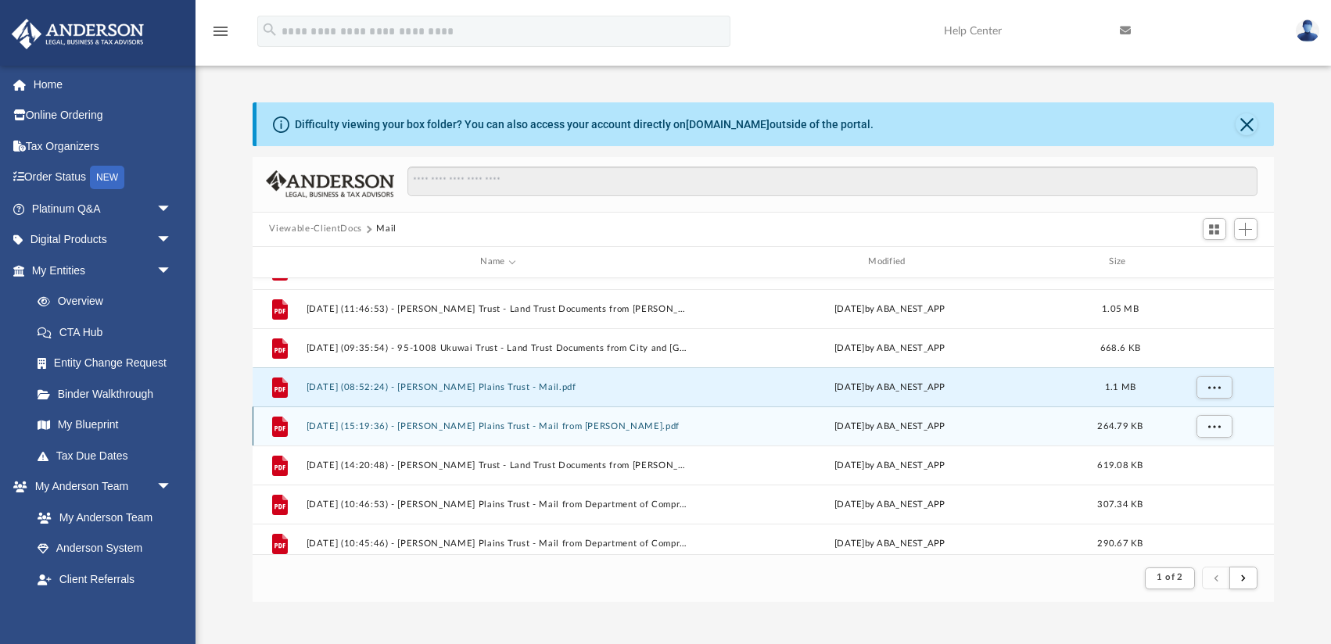
click at [628, 424] on button "[DATE] (15:19:36) - [PERSON_NAME] Plains Trust - Mail from [PERSON_NAME].pdf" at bounding box center [498, 427] width 385 height 10
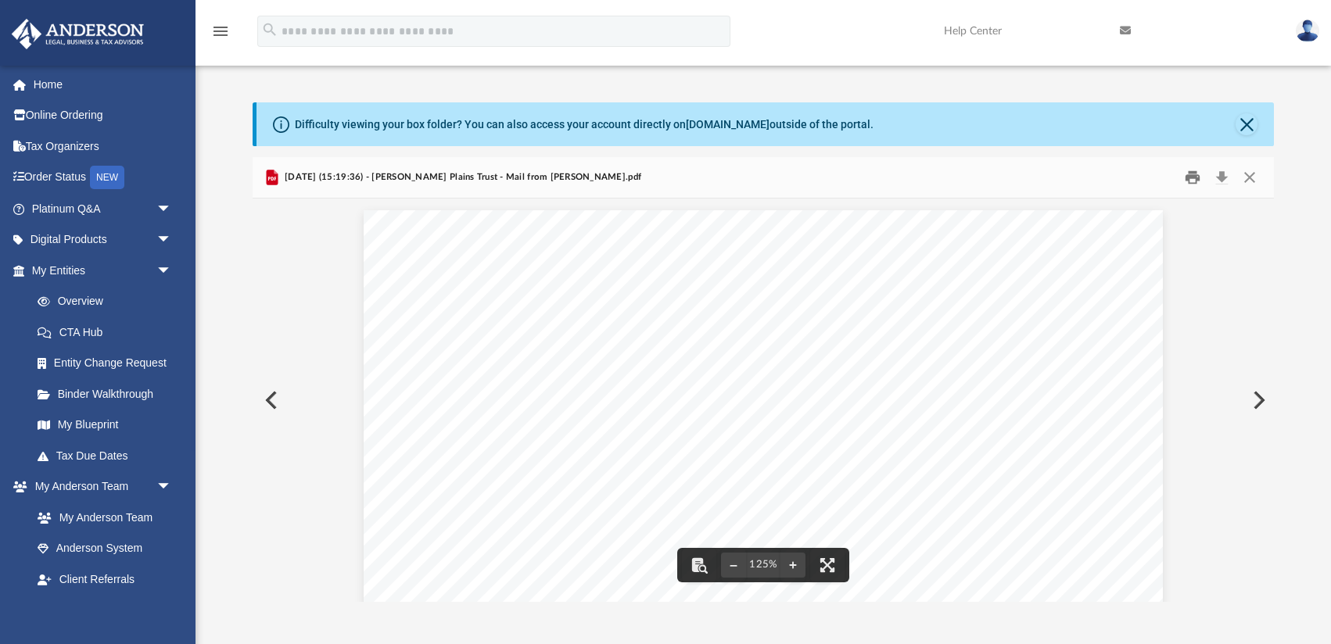
click at [1199, 180] on button "Print" at bounding box center [1192, 177] width 31 height 24
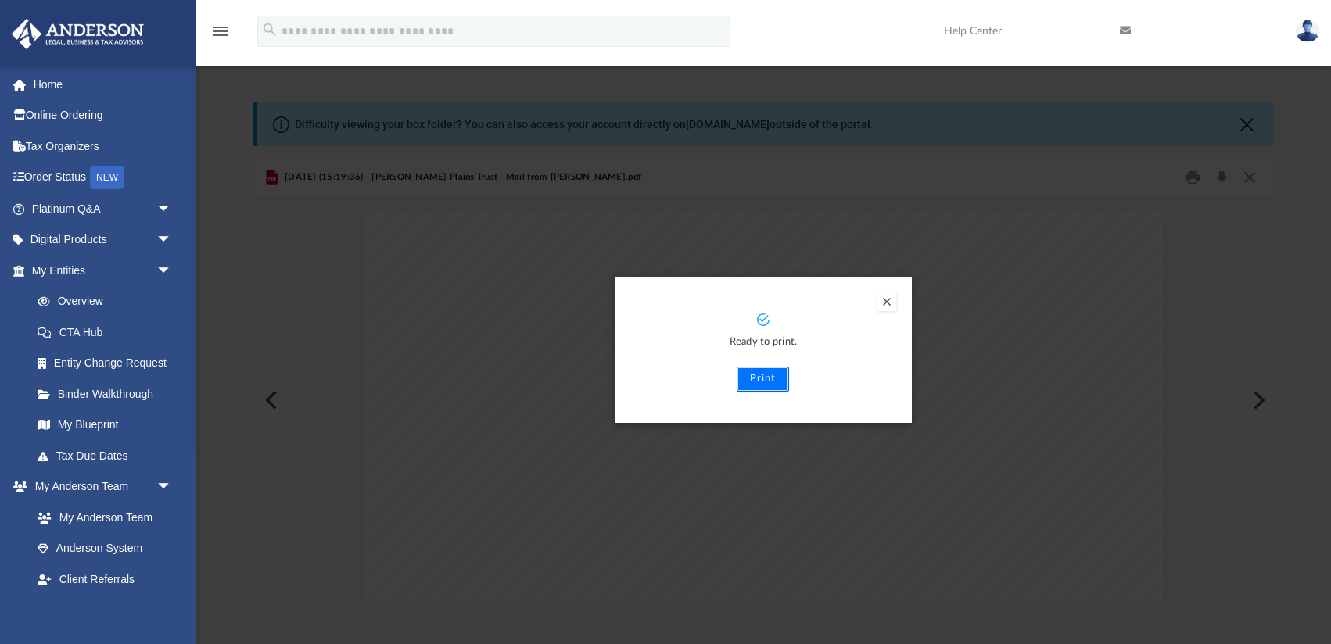
click at [762, 379] on button "Print" at bounding box center [763, 379] width 52 height 25
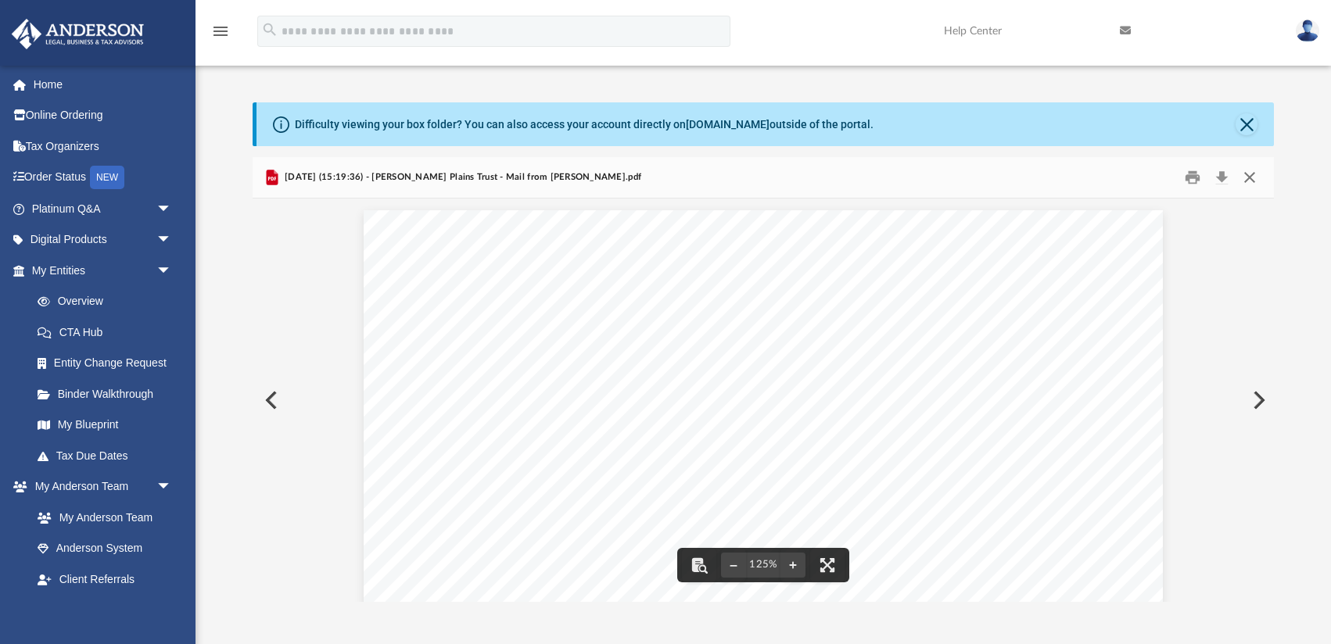
click at [1259, 181] on button "Close" at bounding box center [1250, 177] width 28 height 24
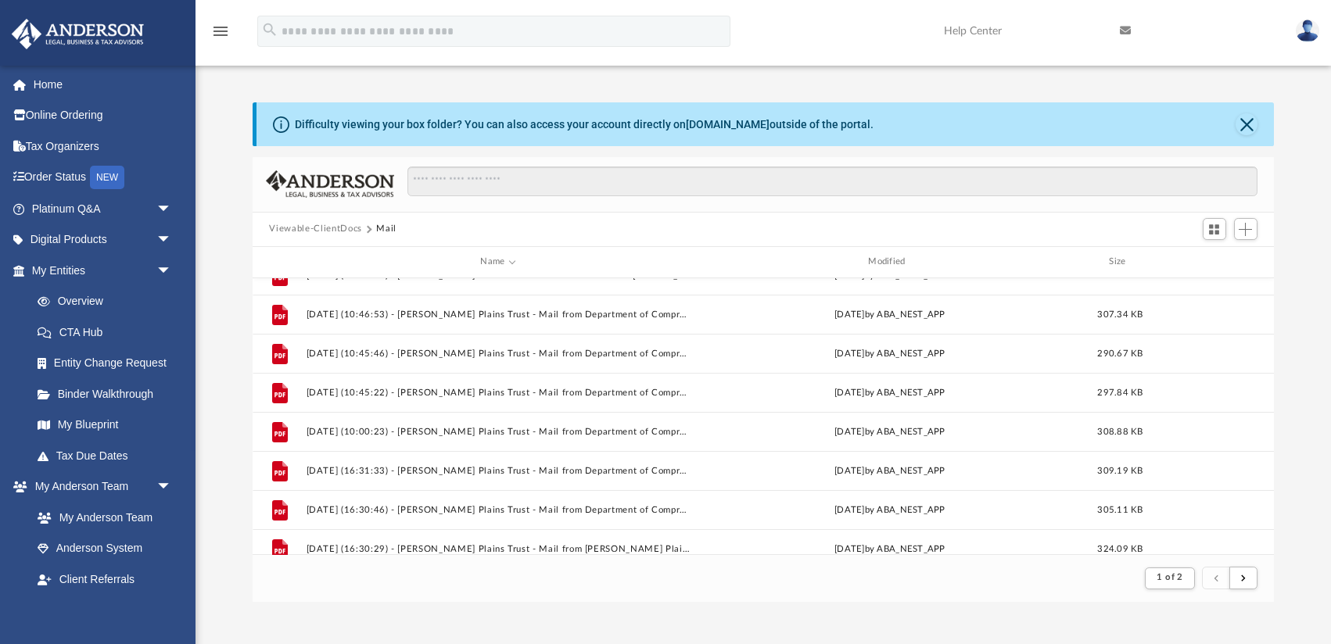
scroll to position [411, 0]
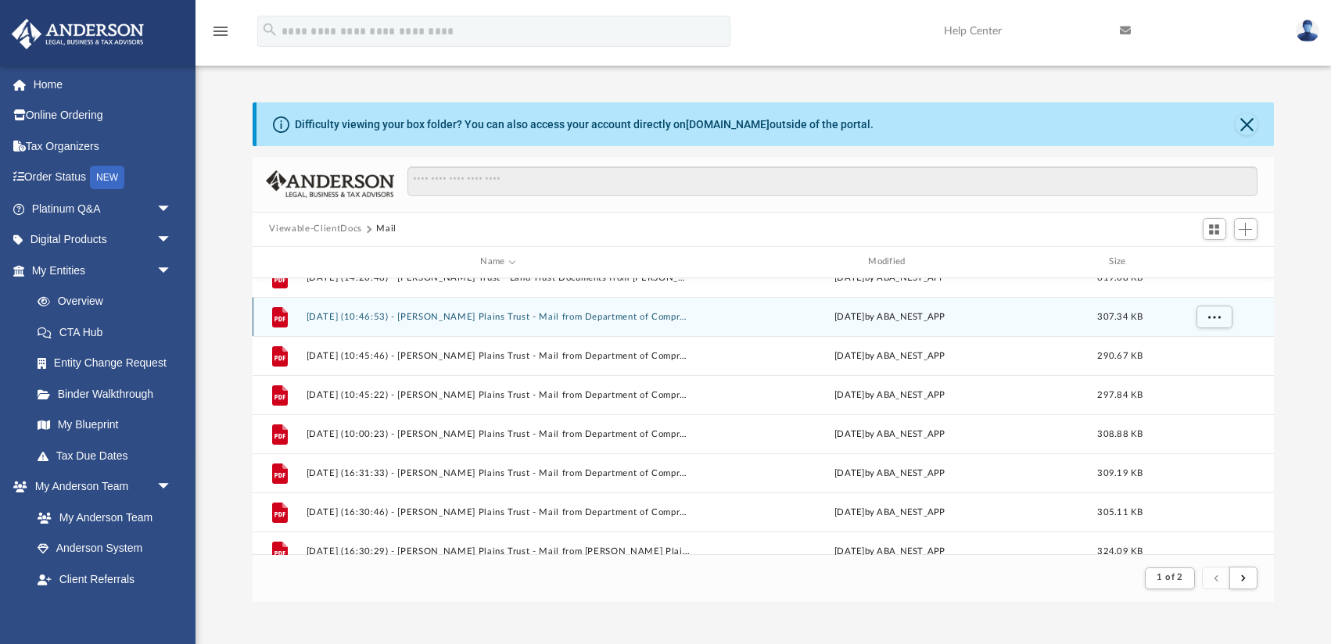
click at [660, 319] on button "[DATE] (10:46:53) - [PERSON_NAME] Plains Trust - Mail from Department of Compre…" at bounding box center [498, 317] width 385 height 10
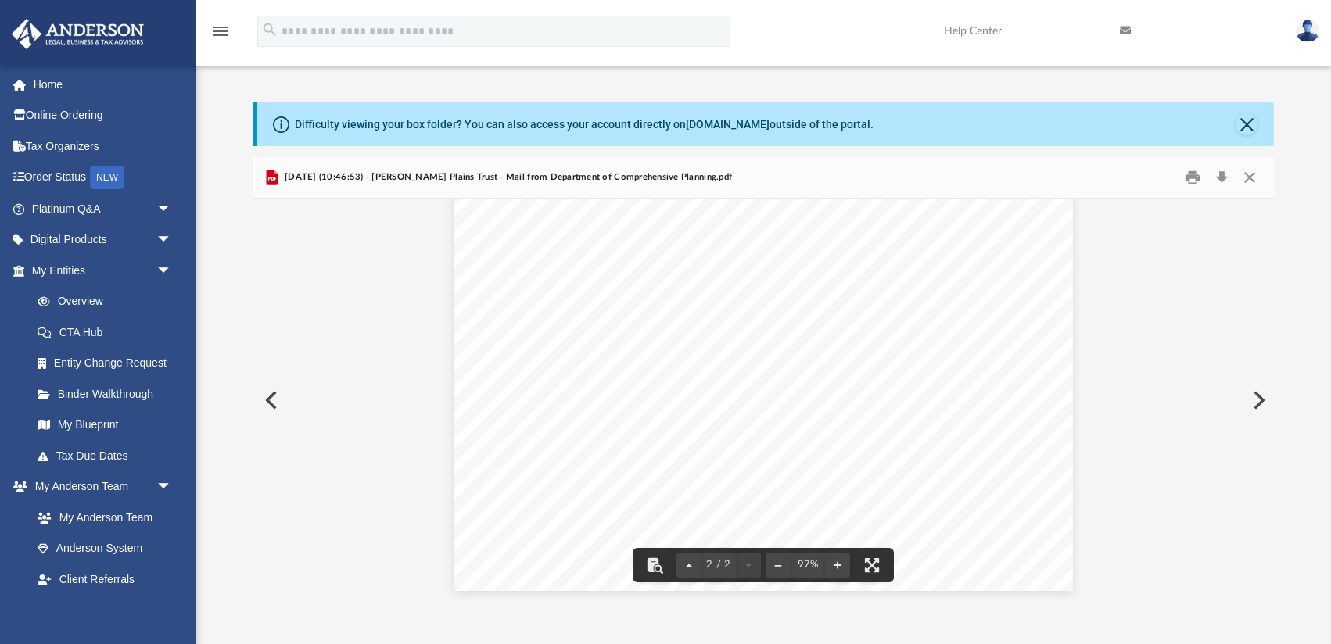
scroll to position [0, 0]
click at [1249, 177] on button "Close" at bounding box center [1250, 177] width 28 height 24
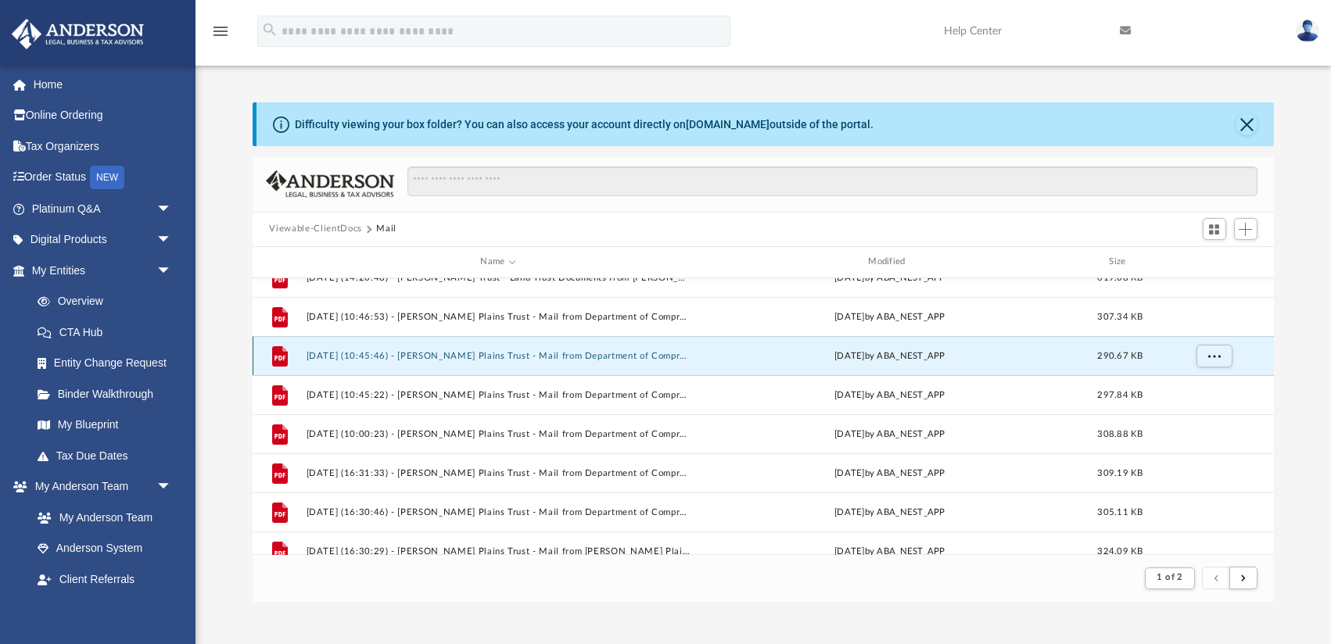
click at [666, 357] on button "[DATE] (10:45:46) - [PERSON_NAME] Plains Trust - Mail from Department of Compre…" at bounding box center [498, 356] width 385 height 10
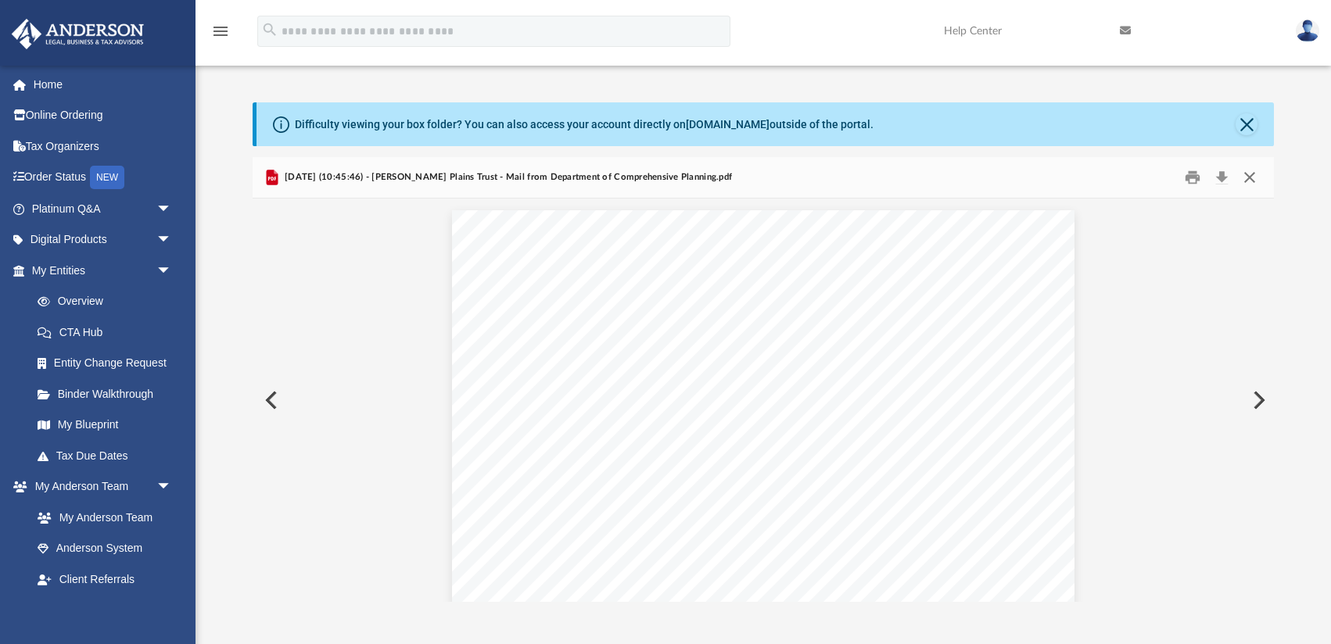
click at [1256, 179] on button "Close" at bounding box center [1250, 177] width 28 height 24
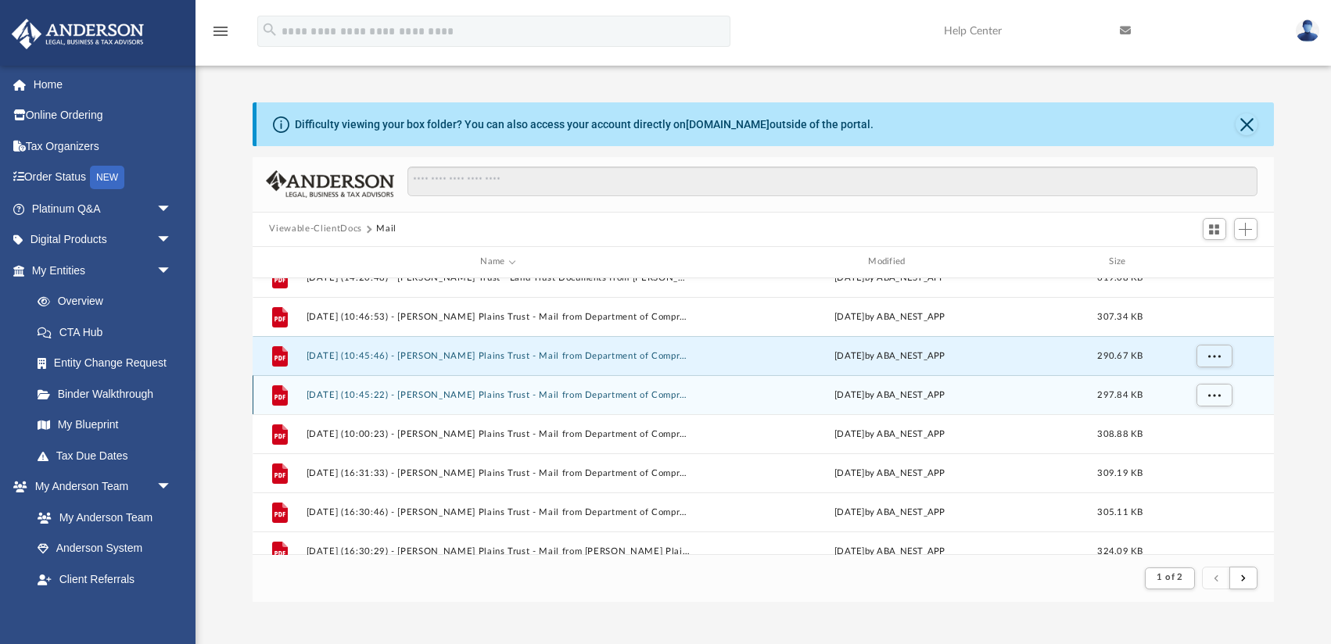
click at [672, 397] on button "[DATE] (10:45:22) - [PERSON_NAME] Plains Trust - Mail from Department of Compre…" at bounding box center [498, 395] width 385 height 10
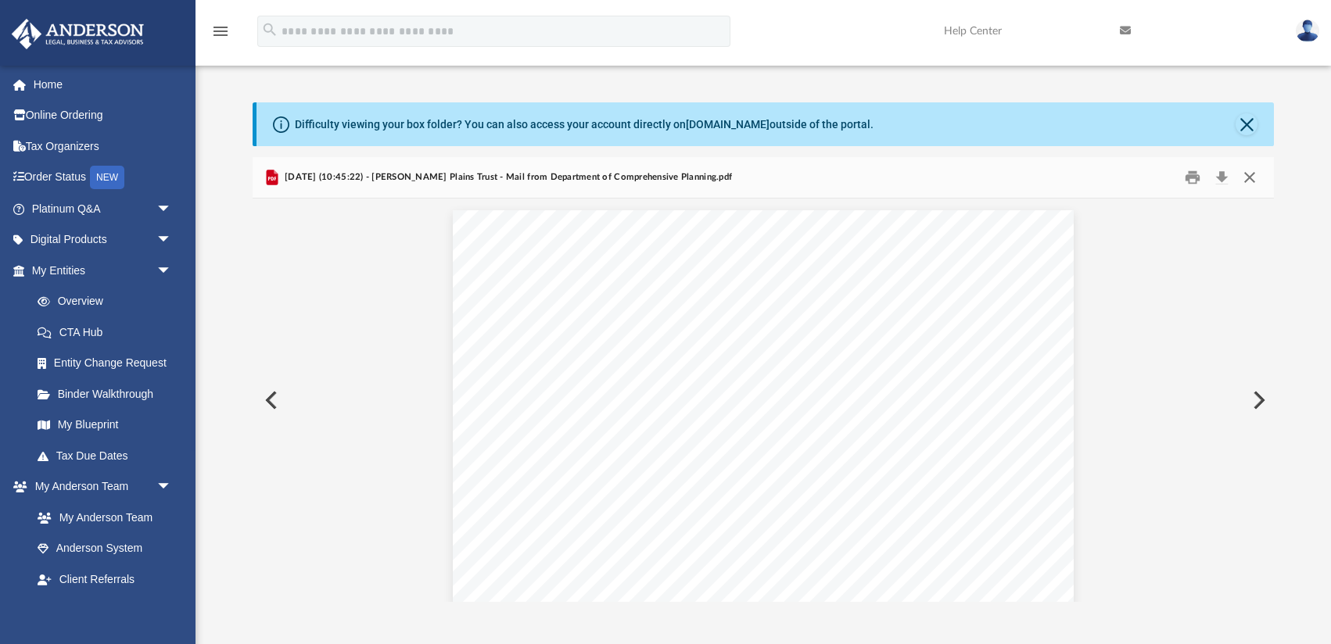
click at [1253, 177] on button "Close" at bounding box center [1250, 177] width 28 height 24
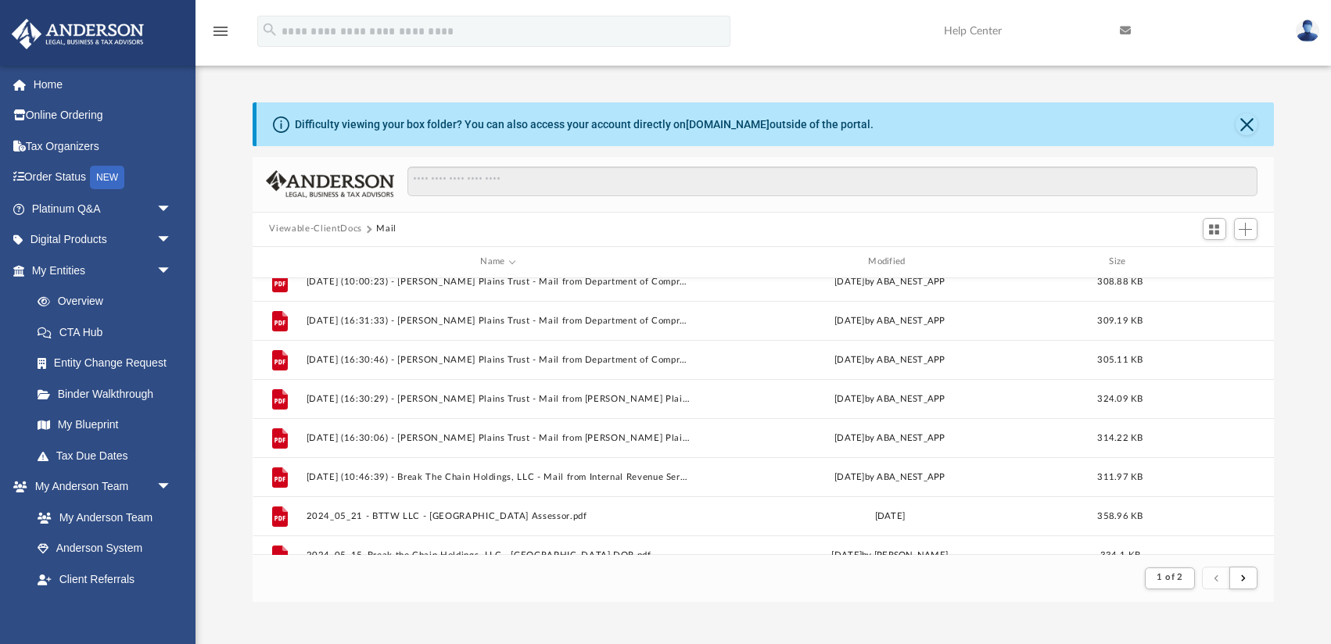
scroll to position [569, 0]
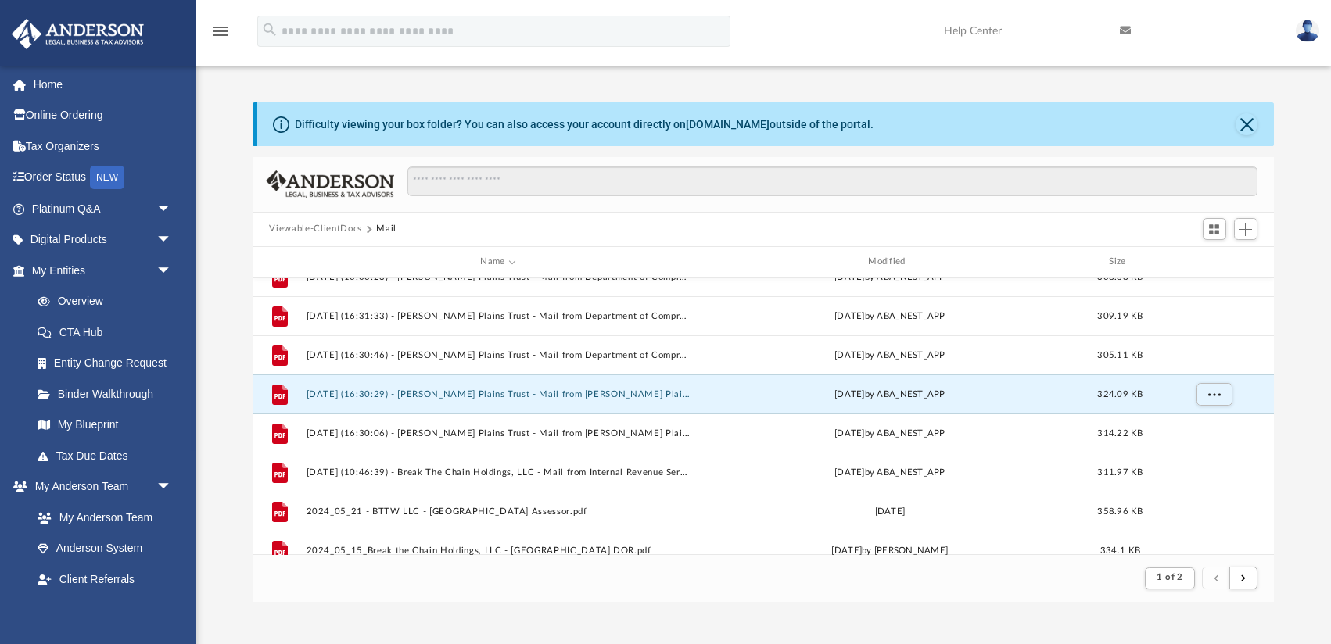
click at [645, 395] on button "[DATE] (16:30:29) - [PERSON_NAME] Plains Trust - Mail from [PERSON_NAME] Plains…" at bounding box center [498, 394] width 385 height 10
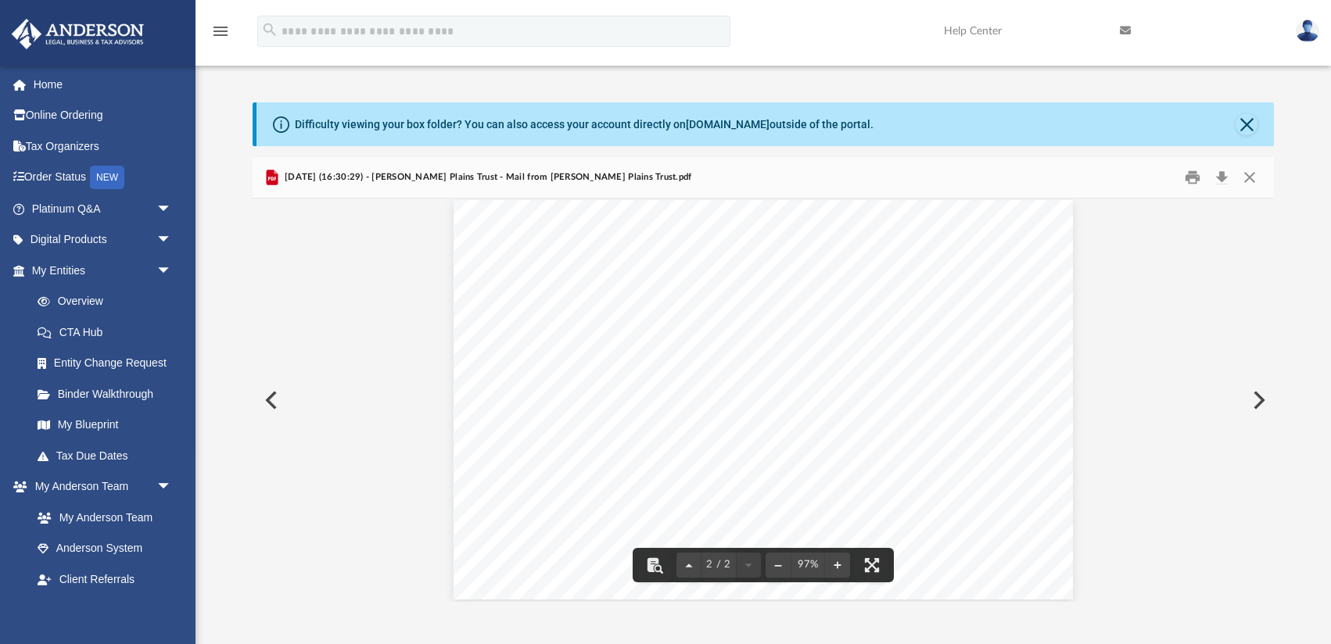
scroll to position [442, 0]
drag, startPoint x: 1255, startPoint y: 174, endPoint x: 1236, endPoint y: 192, distance: 26.0
click at [1255, 174] on button "Close" at bounding box center [1250, 177] width 28 height 24
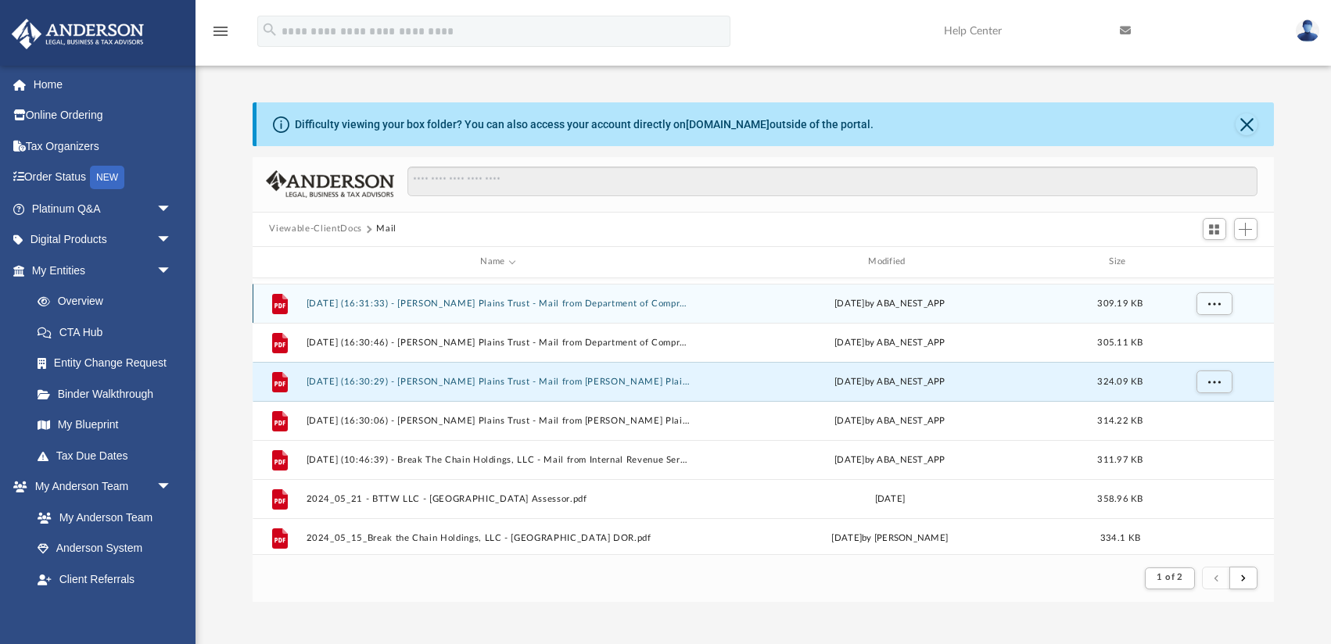
scroll to position [658, 0]
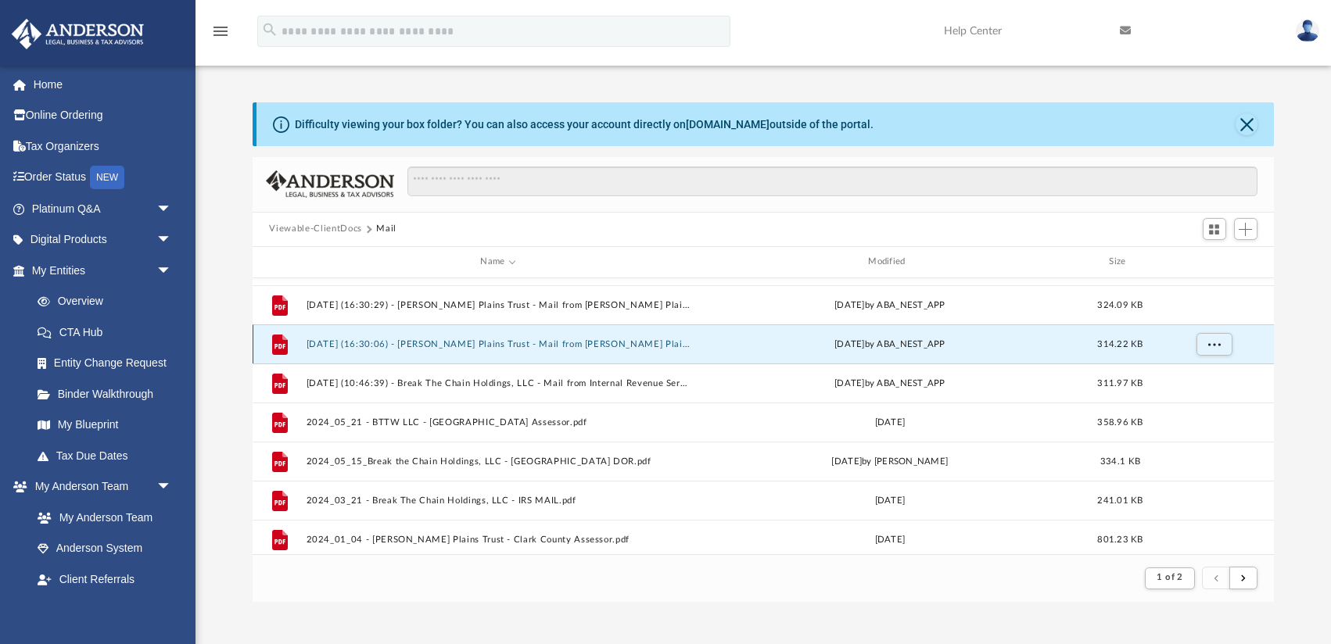
click at [658, 348] on button "[DATE] (16:30:06) - [PERSON_NAME] Plains Trust - Mail from [PERSON_NAME] Plains…" at bounding box center [498, 344] width 385 height 10
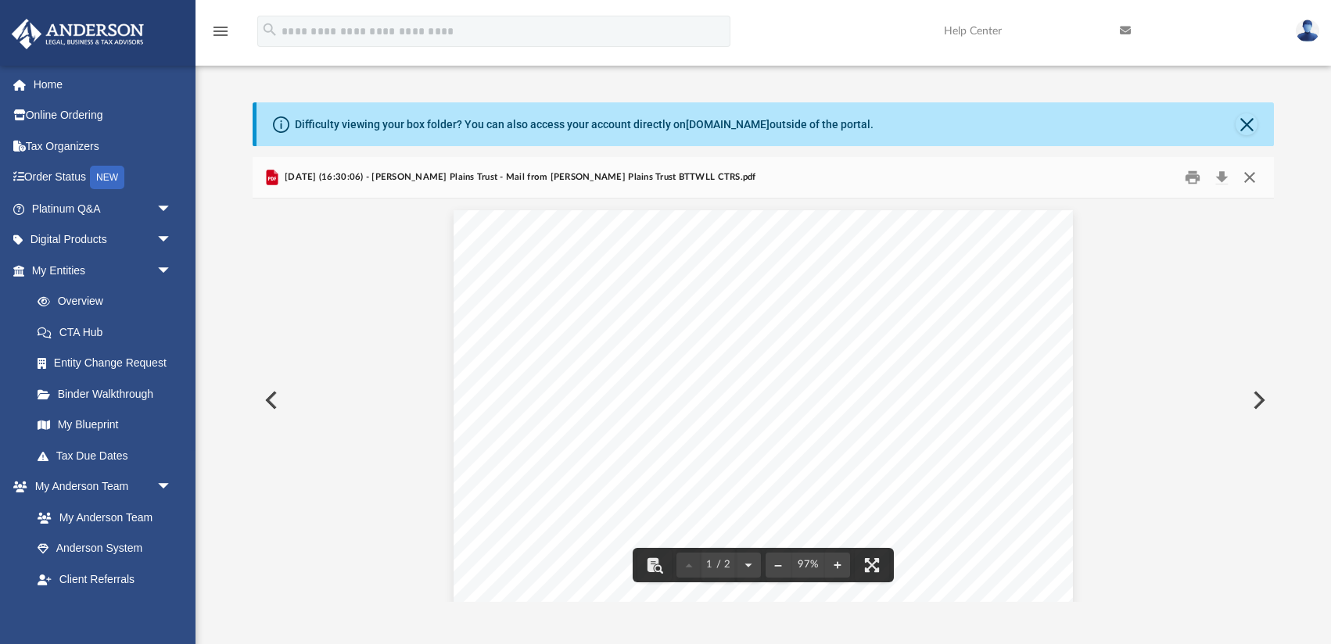
click at [1263, 183] on button "Close" at bounding box center [1250, 177] width 28 height 24
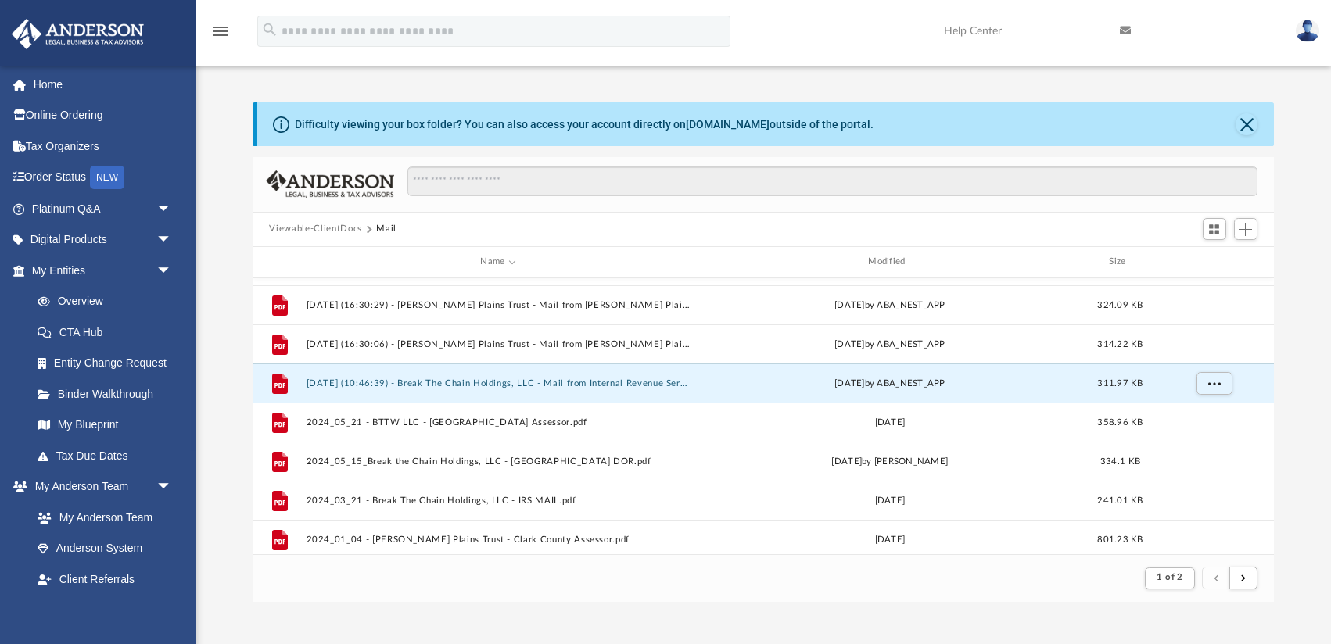
click at [658, 383] on button "[DATE] (10:46:39) - Break The Chain Holdings, LLC - Mail from Internal Revenue …" at bounding box center [498, 384] width 385 height 10
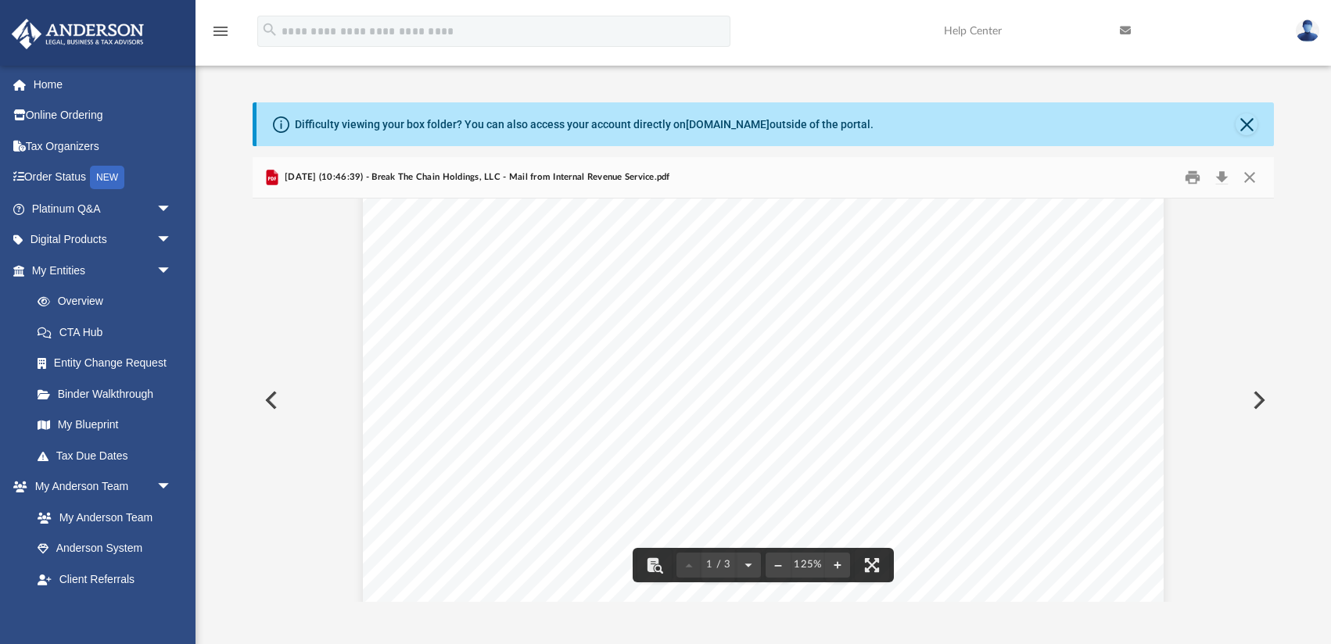
scroll to position [0, 0]
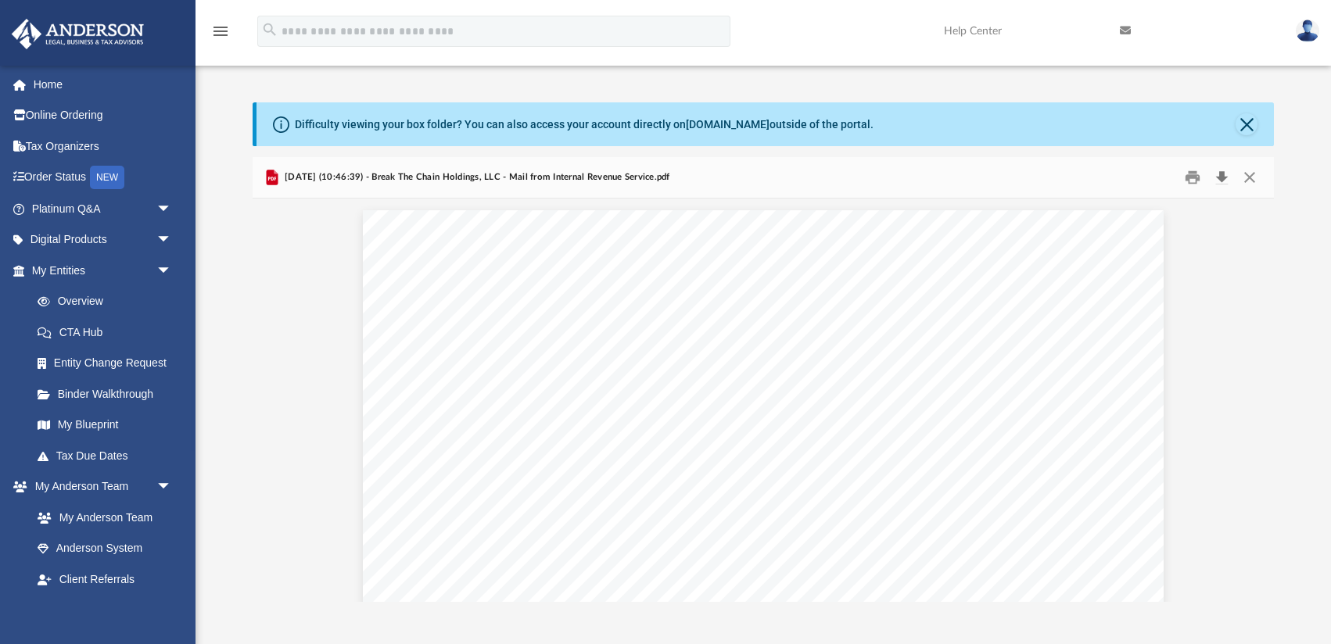
click at [1222, 177] on button "Download" at bounding box center [1222, 177] width 28 height 24
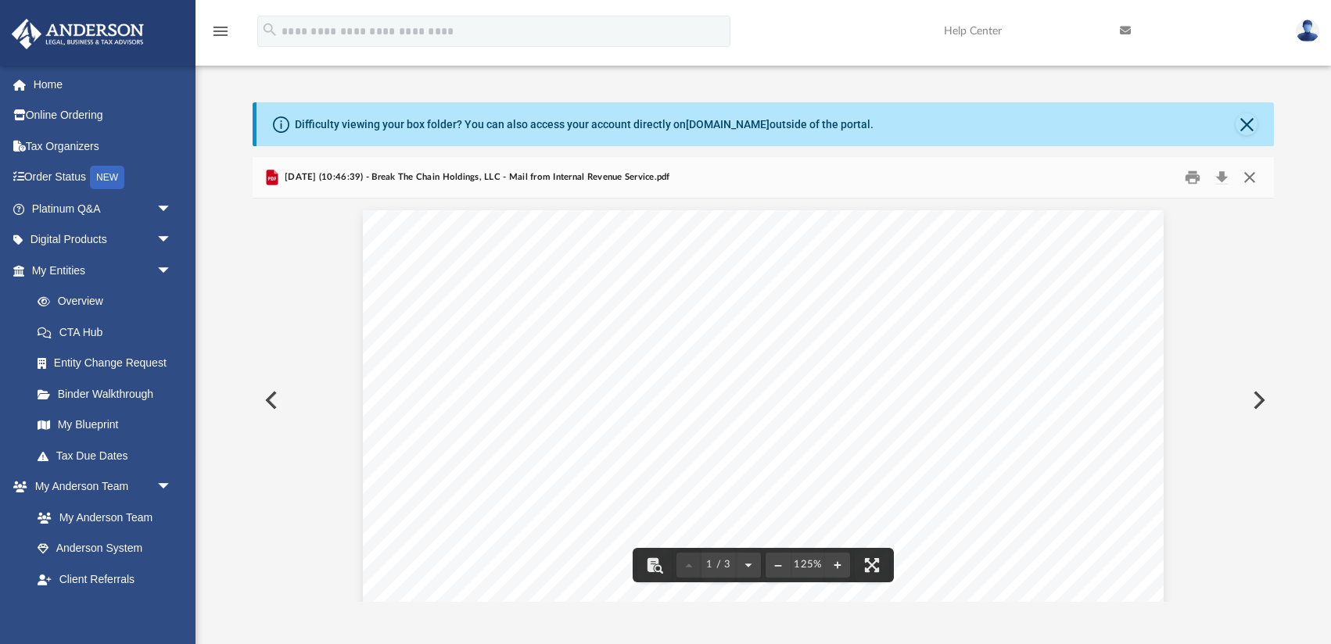
click at [1256, 181] on button "Close" at bounding box center [1250, 177] width 28 height 24
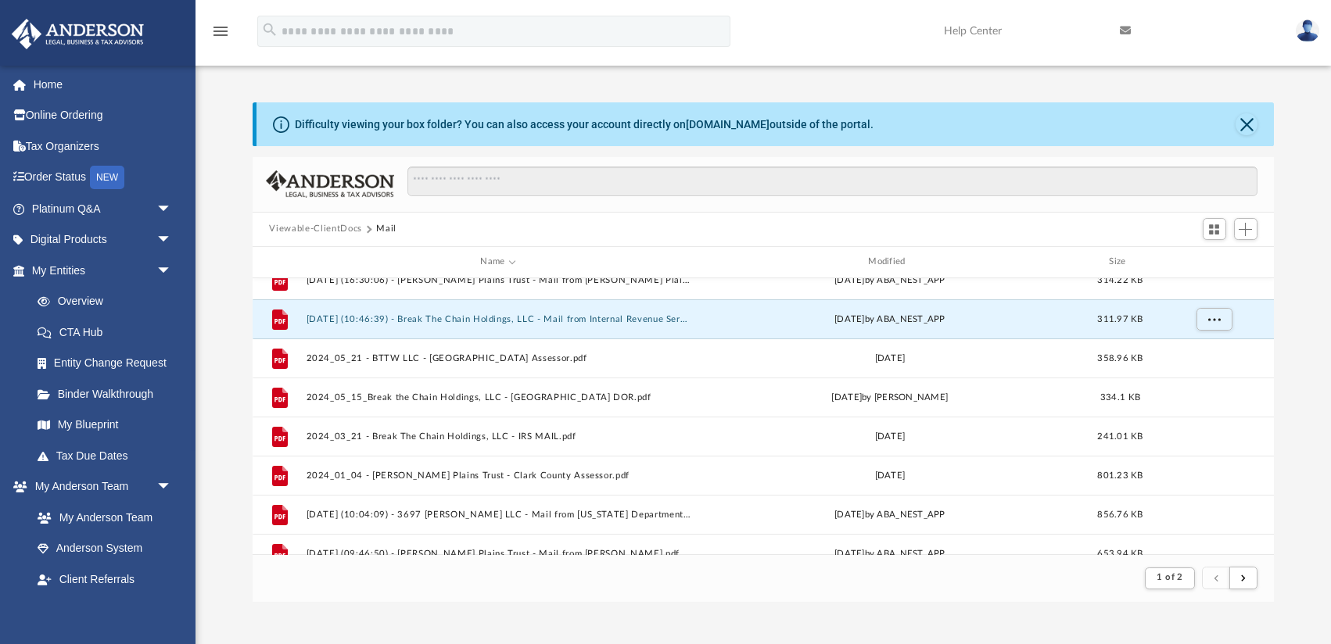
scroll to position [756, 0]
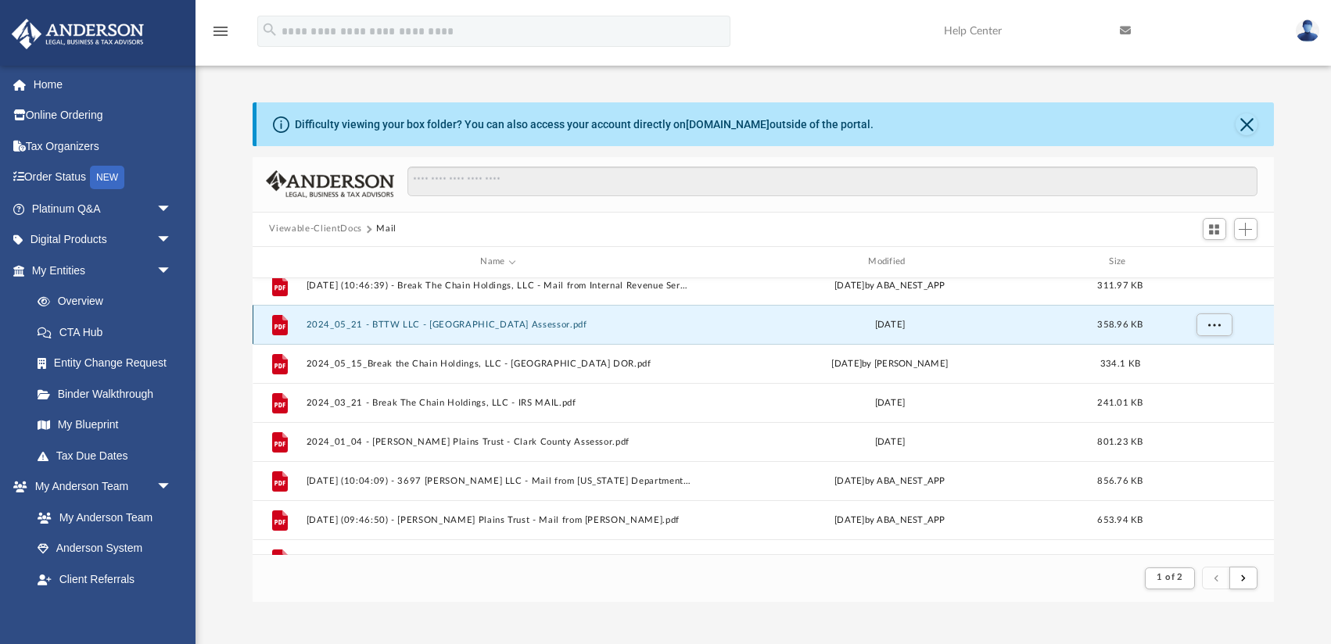
click at [527, 321] on button "2024_05_21 - BTTW LLC - [GEOGRAPHIC_DATA] Assessor.pdf" at bounding box center [498, 325] width 385 height 10
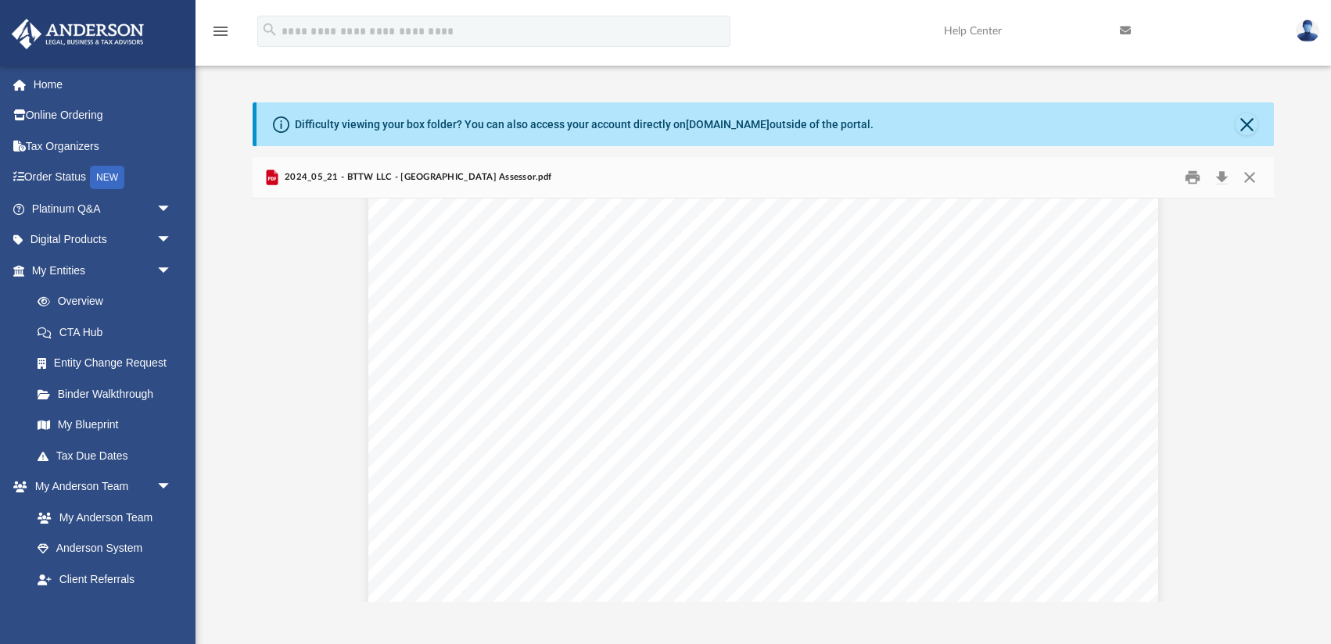
scroll to position [650, 0]
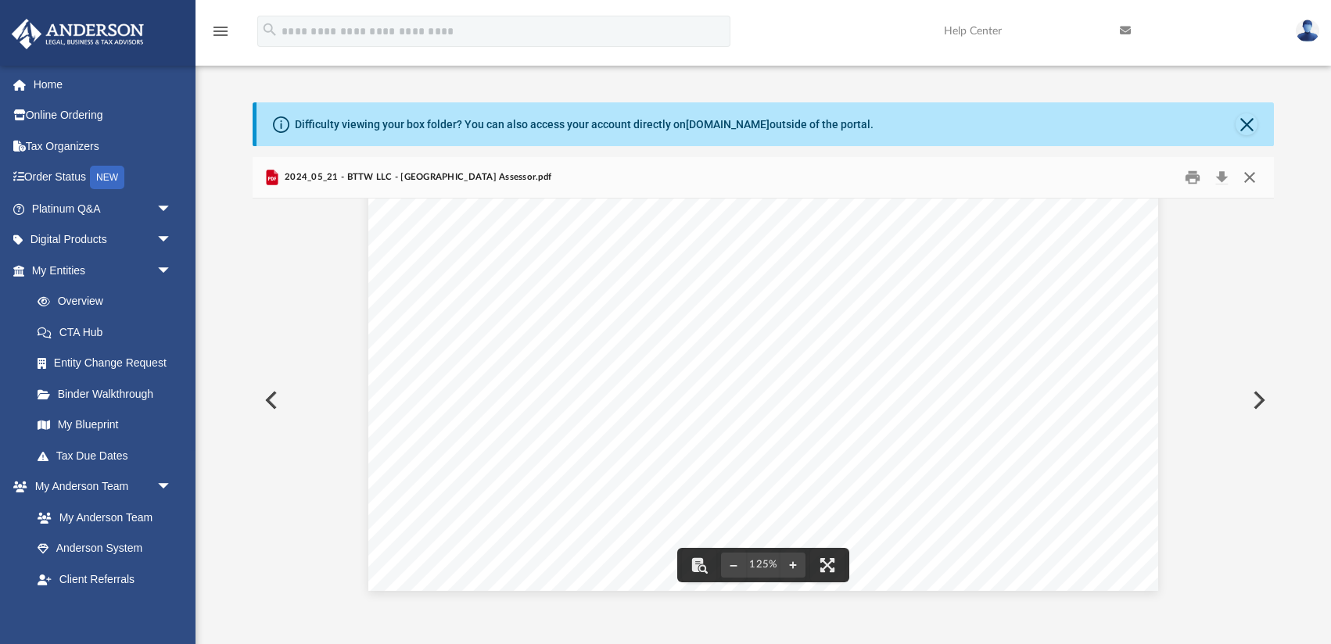
click at [1255, 177] on button "Close" at bounding box center [1250, 177] width 28 height 24
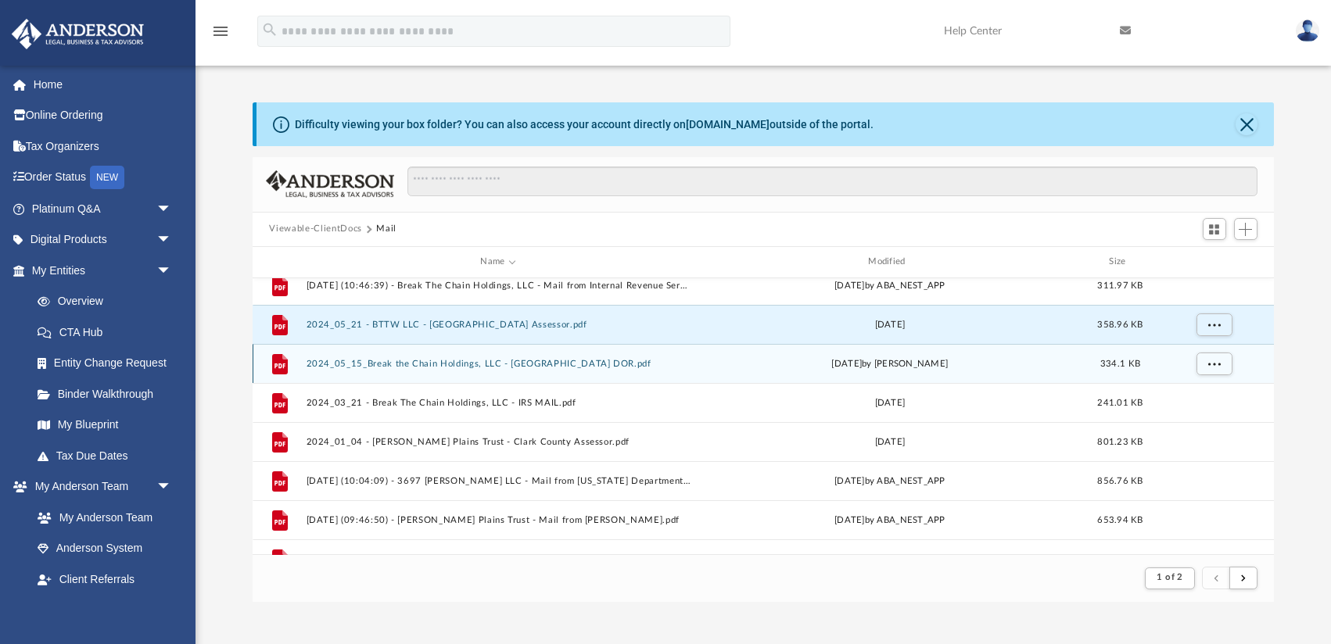
click at [501, 364] on button "2024_05_15_Break the Chain Holdings, LLC - [GEOGRAPHIC_DATA] DOR.pdf" at bounding box center [498, 364] width 385 height 10
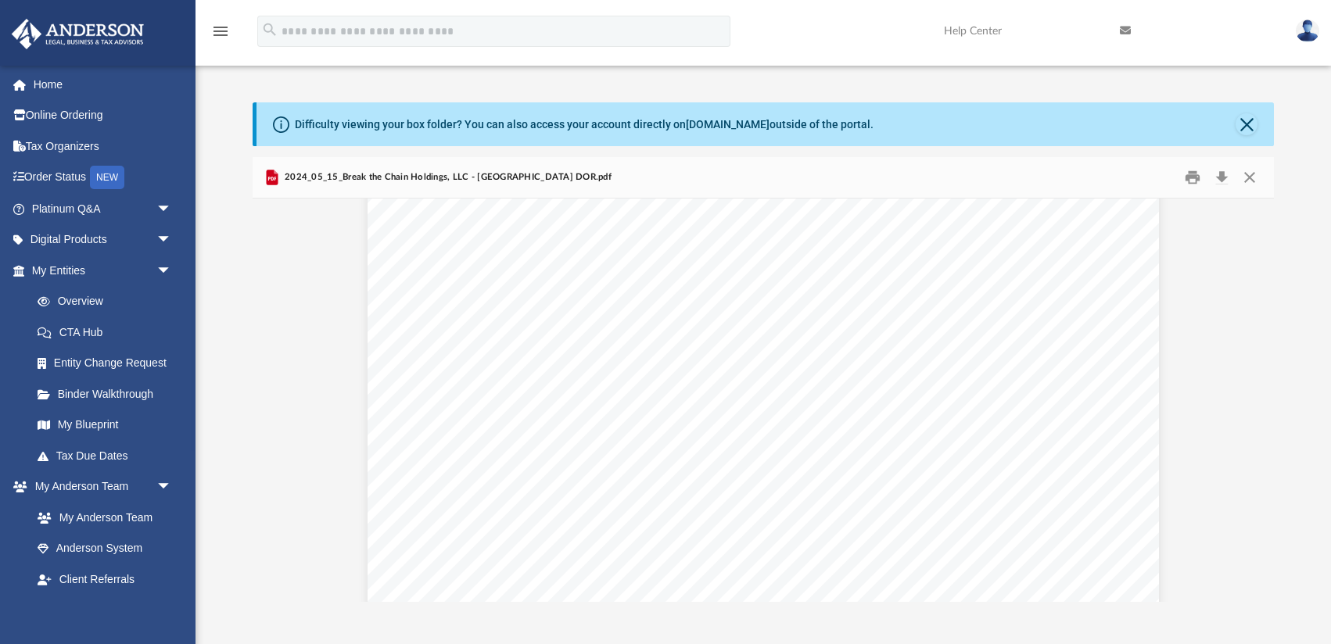
scroll to position [0, 0]
click at [1250, 183] on button "Close" at bounding box center [1250, 177] width 28 height 24
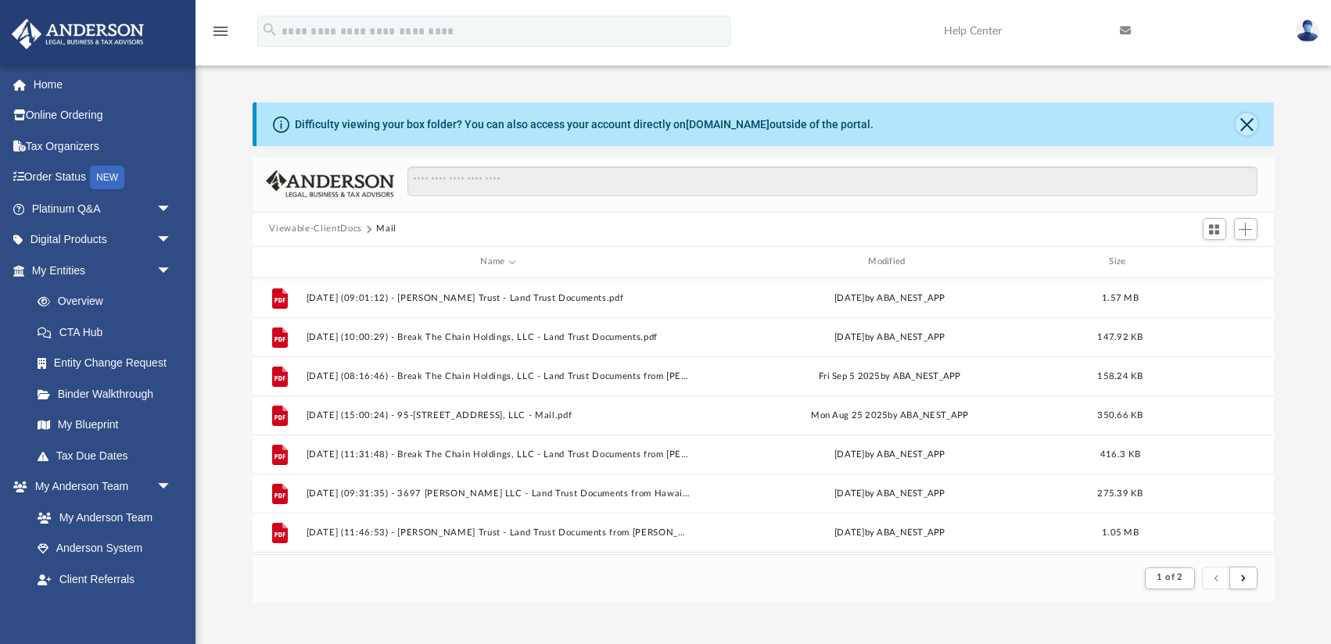
click at [1245, 126] on button "Close" at bounding box center [1247, 124] width 22 height 22
